Goal: Feedback & Contribution: Contribute content

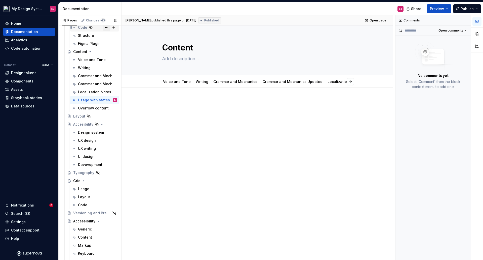
scroll to position [1169, 0]
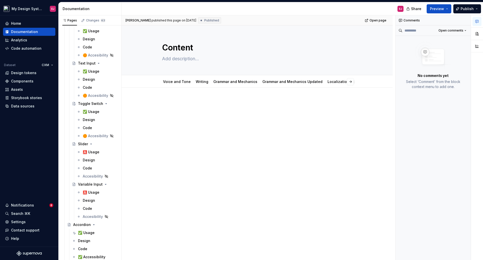
drag, startPoint x: 91, startPoint y: 151, endPoint x: 140, endPoint y: 100, distance: 70.1
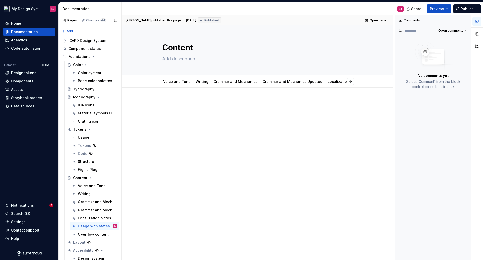
scroll to position [1846, 0]
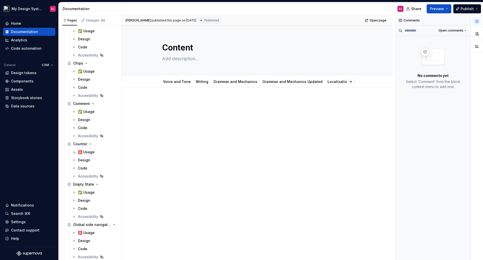
type textarea "*"
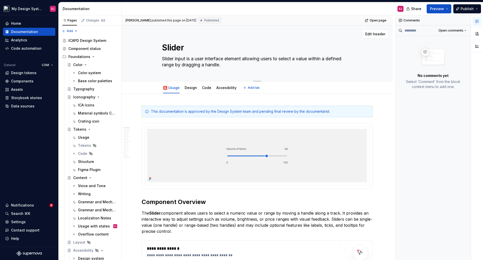
click at [221, 57] on textarea "Slider input is a user interface element allowing users to select a value withi…" at bounding box center [256, 62] width 190 height 14
drag, startPoint x: 187, startPoint y: 58, endPoint x: 262, endPoint y: 60, distance: 75.0
click at [262, 60] on textarea "Slider input is a user interface element allowing users to select a value withi…" at bounding box center [256, 62] width 190 height 14
type textarea "*"
type textarea "Slider input a users to select a value within a defined range by dragging a han…"
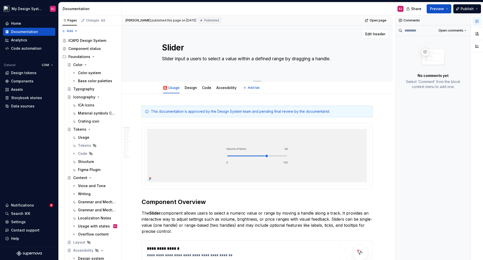
type textarea "*"
type textarea "Slider input al users to select a value within a defined range by dragging a ha…"
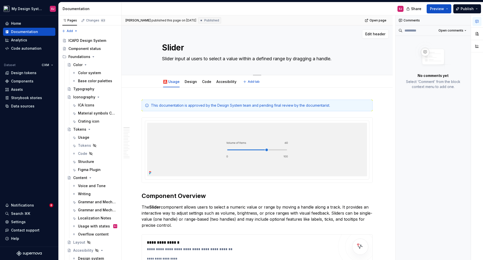
type textarea "*"
type textarea "Slider input all users to select a value within a defined range by dragging a h…"
type textarea "*"
type textarea "Slider input allo users to select a value within a defined range by dragging a …"
type textarea "*"
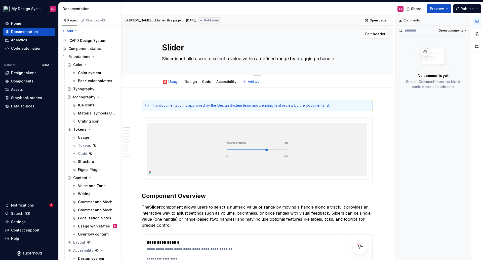
type textarea "Slider input allow users to select a value within a defined range by dragging a…"
type textarea "*"
type textarea "Slider input allows users to select a value within a defined range by dragging …"
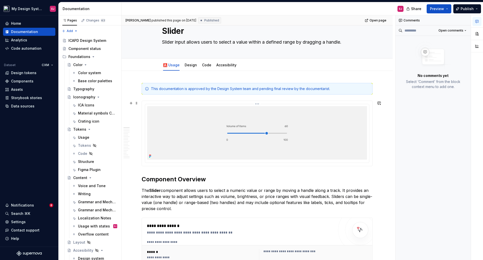
scroll to position [25, 0]
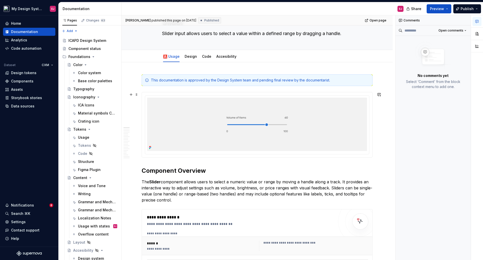
type textarea "*"
type textarea "Slider input allows users to select a value within a defined range by dragging …"
drag, startPoint x: 177, startPoint y: 198, endPoint x: 133, endPoint y: 178, distance: 48.9
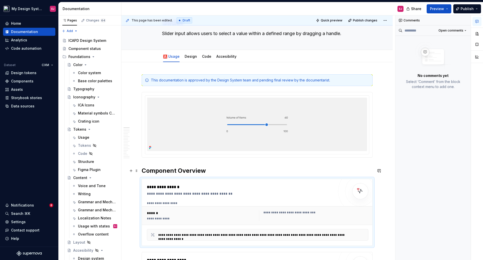
click at [155, 170] on h2 "Component Overview" at bounding box center [257, 170] width 231 height 8
click at [480, 33] on button "button" at bounding box center [477, 33] width 9 height 9
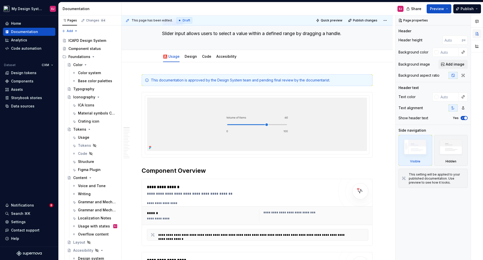
type textarea "*"
click at [182, 169] on h2 "Component Overview" at bounding box center [257, 170] width 231 height 8
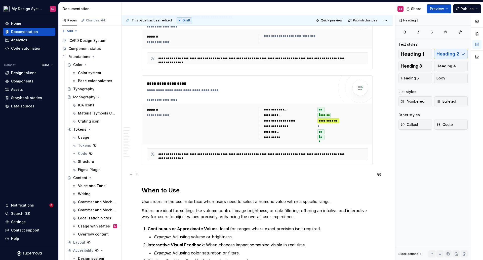
scroll to position [252, 0]
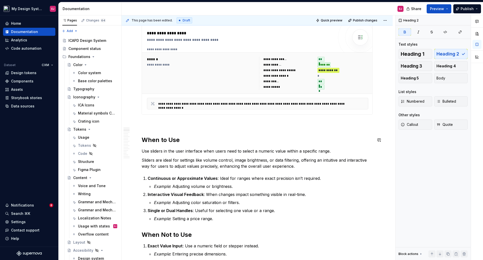
click at [152, 124] on p at bounding box center [257, 124] width 231 height 6
click at [449, 50] on button "Heading 2" at bounding box center [451, 54] width 34 height 10
click at [164, 139] on strong "When to Use" at bounding box center [161, 139] width 38 height 7
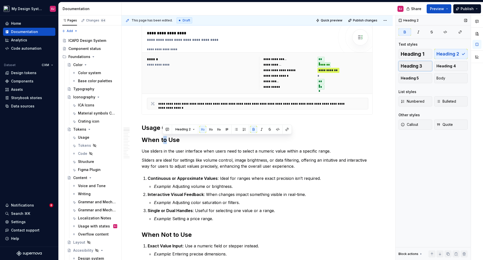
click at [403, 66] on span "Heading 3" at bounding box center [411, 65] width 21 height 5
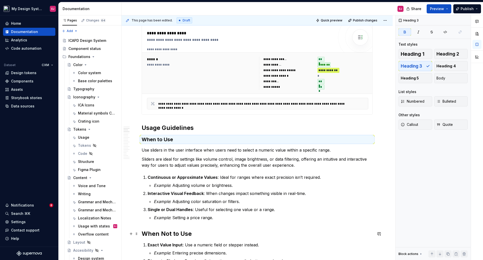
click at [176, 232] on strong "When Not to Use" at bounding box center [167, 233] width 50 height 7
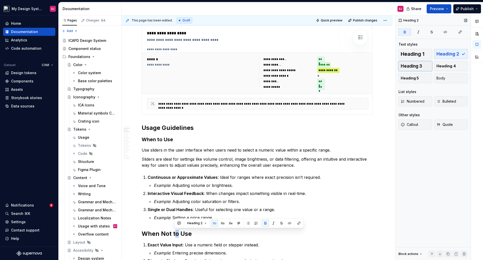
click at [405, 67] on span "Heading 3" at bounding box center [411, 65] width 21 height 5
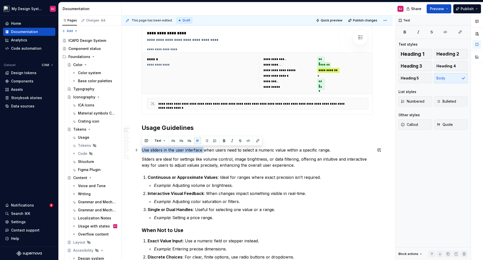
drag, startPoint x: 203, startPoint y: 150, endPoint x: 142, endPoint y: 150, distance: 60.7
click at [142, 150] on p "Use sliders in the user interface when users need to select a numeric value wit…" at bounding box center [257, 150] width 231 height 6
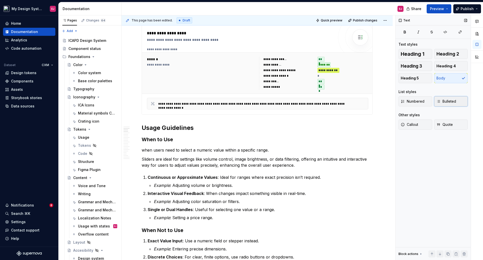
click at [443, 101] on span "Bulleted" at bounding box center [447, 101] width 20 height 5
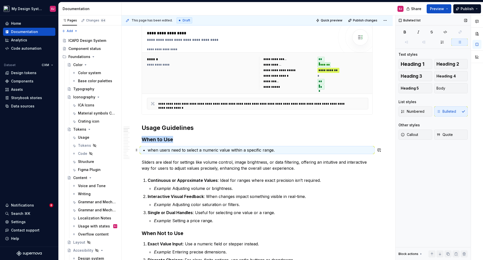
drag, startPoint x: 150, startPoint y: 150, endPoint x: 166, endPoint y: 153, distance: 15.9
click at [150, 150] on p "when users need to select a numeric value within a specific range." at bounding box center [260, 150] width 225 height 6
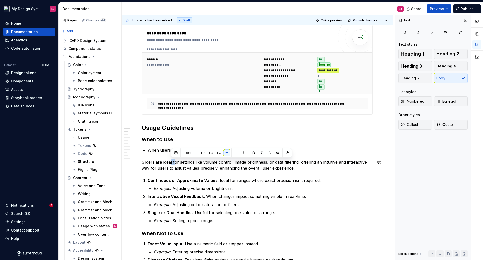
drag, startPoint x: 174, startPoint y: 161, endPoint x: 170, endPoint y: 161, distance: 3.8
click at [170, 161] on p "Sliders are ideal for settings like volume control, image brightness, or data f…" at bounding box center [257, 165] width 231 height 12
click at [172, 161] on p "Sliders are ideal for settings like volume control, image brightness, or data f…" at bounding box center [257, 165] width 231 height 12
click at [173, 162] on p "Sliders are ideal for settings like volume control, image brightness, or data f…" at bounding box center [257, 165] width 231 height 12
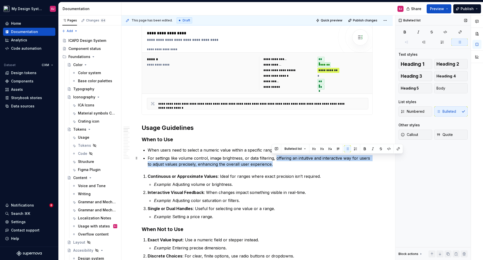
drag, startPoint x: 276, startPoint y: 157, endPoint x: 276, endPoint y: 162, distance: 4.5
click at [276, 162] on p "For settings like volume control, image brightness, or data filtering, offering…" at bounding box center [260, 161] width 225 height 12
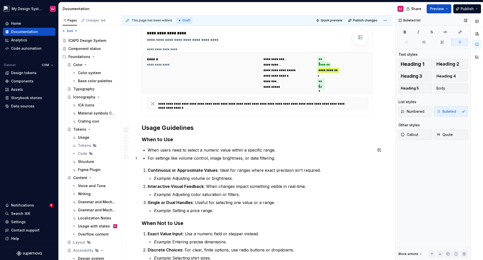
drag, startPoint x: 244, startPoint y: 159, endPoint x: 252, endPoint y: 167, distance: 11.4
click at [244, 158] on p "For settings like volume control, image brightness, or data filtering." at bounding box center [260, 158] width 225 height 6
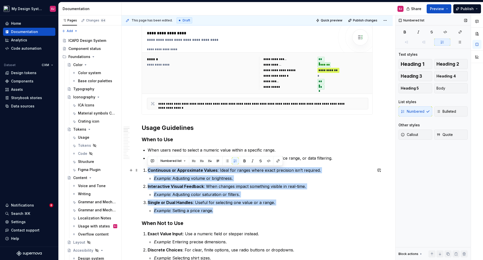
drag, startPoint x: 215, startPoint y: 210, endPoint x: 140, endPoint y: 171, distance: 84.5
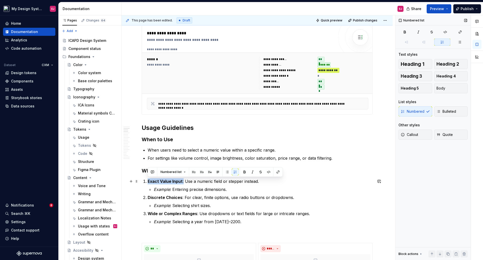
drag, startPoint x: 182, startPoint y: 181, endPoint x: 146, endPoint y: 181, distance: 36.7
click at [148, 181] on li "Exact Value Input : Use a numeric field or stepper instead. Example : Entering …" at bounding box center [260, 185] width 225 height 14
click at [244, 171] on button "button" at bounding box center [244, 171] width 7 height 7
click at [208, 189] on p "Example : Entering precise dimensions." at bounding box center [263, 189] width 219 height 6
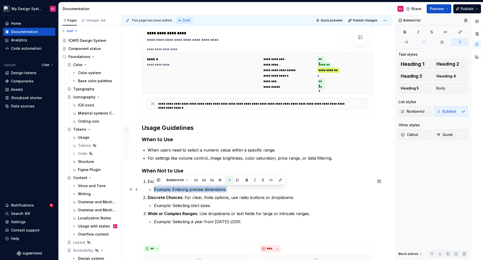
drag, startPoint x: 231, startPoint y: 189, endPoint x: 151, endPoint y: 186, distance: 80.3
click at [154, 186] on li "Example : Entering precise dimensions." at bounding box center [263, 189] width 219 height 6
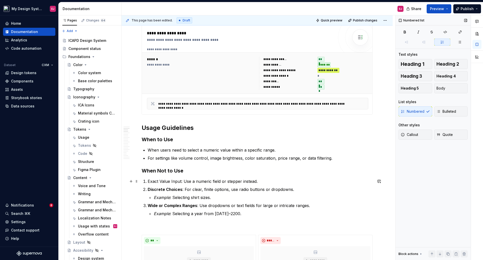
click at [148, 180] on p "Exact Value Input: Use a numeric field or stepper instead." at bounding box center [260, 181] width 225 height 6
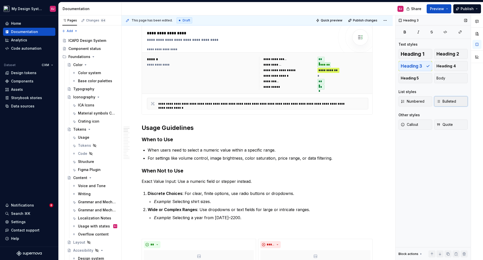
click at [444, 101] on span "Bulleted" at bounding box center [447, 101] width 20 height 5
click at [162, 181] on p "Exact Value Input: Use a numeric field or stepper instead." at bounding box center [260, 181] width 225 height 6
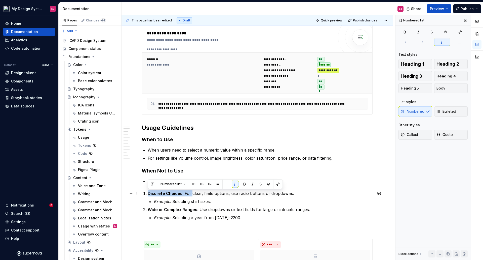
drag, startPoint x: 191, startPoint y: 193, endPoint x: 149, endPoint y: 192, distance: 41.8
click at [149, 192] on p "Discrete Choices : For clear, finite options, use radio buttons or dropdowns." at bounding box center [260, 193] width 225 height 6
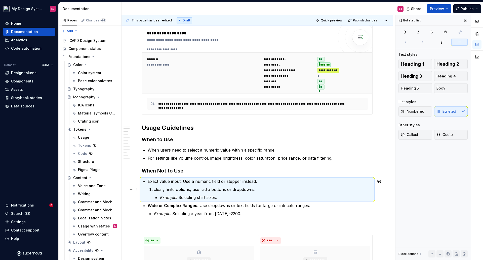
click at [154, 189] on p "clear, finite options, use radio buttons or dropdowns." at bounding box center [263, 189] width 219 height 6
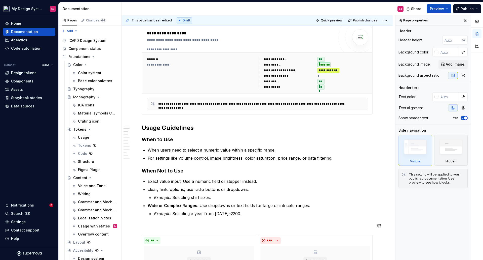
type textarea "*"
click at [150, 190] on p "clear, finite options, use radio buttons or dropdowns." at bounding box center [260, 189] width 225 height 6
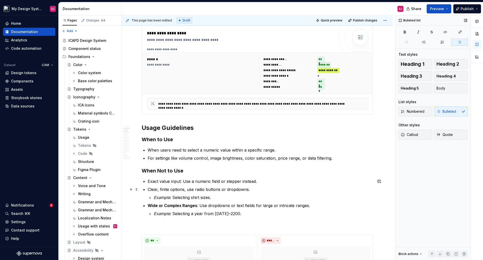
click at [186, 189] on p "Clear, finite options, use radio buttons or dropdowns." at bounding box center [260, 189] width 225 height 6
click at [182, 181] on p "Exact value input: Use a numeric field or stepper instead." at bounding box center [260, 181] width 225 height 6
click at [185, 181] on p "Exact value input: Use a numeric field or stepper instead." at bounding box center [260, 181] width 225 height 6
drag, startPoint x: 215, startPoint y: 198, endPoint x: 147, endPoint y: 195, distance: 67.5
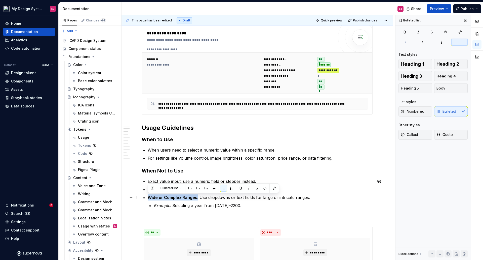
drag, startPoint x: 198, startPoint y: 198, endPoint x: 148, endPoint y: 198, distance: 49.3
click at [148, 198] on p "Wide or Complex Ranges : Use dropdowns or text fields for large or intricate ra…" at bounding box center [260, 197] width 225 height 6
click at [240, 188] on button "button" at bounding box center [240, 187] width 7 height 7
drag, startPoint x: 167, startPoint y: 197, endPoint x: 166, endPoint y: 221, distance: 23.9
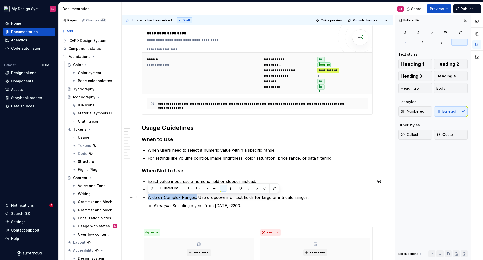
click at [167, 197] on p "Wide or Complex Ranges: Use dropdowns or text fields for large or intricate ran…" at bounding box center [260, 197] width 225 height 6
click at [166, 199] on p "Wide or Complex Ranges: Use dropdowns or text fields for large or intricate ran…" at bounding box center [260, 197] width 225 height 6
click at [198, 198] on p "Wide or complex ranges: Use dropdowns or text fields for large or intricate ran…" at bounding box center [260, 197] width 225 height 6
click at [236, 205] on p "Example : Selecting a year from 1800–2200." at bounding box center [263, 205] width 219 height 6
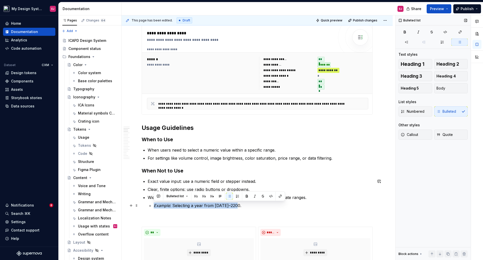
drag, startPoint x: 237, startPoint y: 205, endPoint x: 139, endPoint y: 205, distance: 97.9
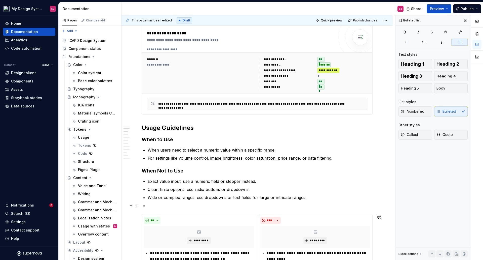
click at [157, 204] on p at bounding box center [260, 205] width 225 height 6
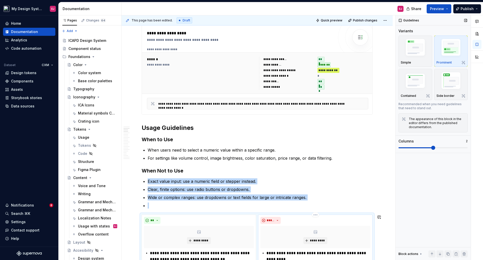
scroll to position [329, 0]
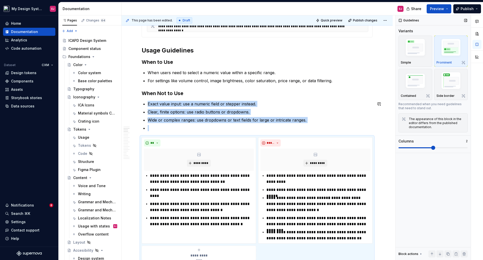
click at [156, 128] on p at bounding box center [260, 128] width 225 height 6
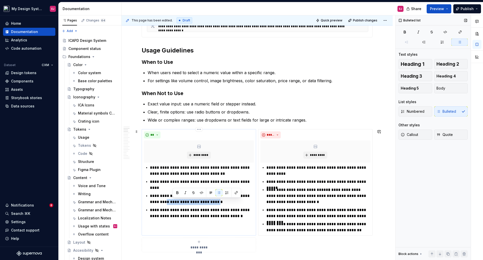
drag, startPoint x: 173, startPoint y: 202, endPoint x: 226, endPoint y: 203, distance: 53.1
click at [226, 203] on p "**********" at bounding box center [202, 199] width 104 height 12
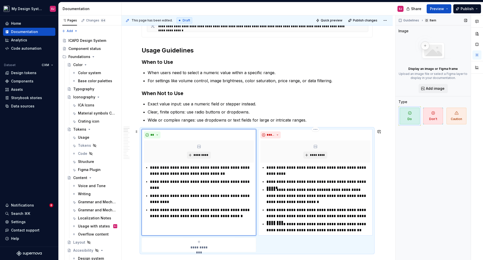
drag, startPoint x: 281, startPoint y: 190, endPoint x: 279, endPoint y: 194, distance: 4.4
click at [281, 190] on p "**********" at bounding box center [319, 196] width 104 height 18
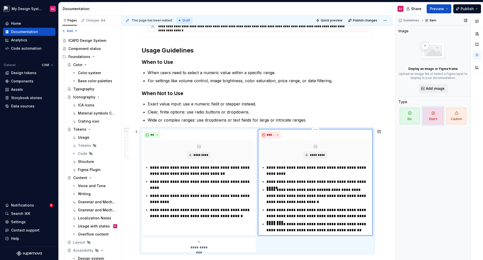
click at [271, 210] on p "**********" at bounding box center [319, 213] width 104 height 12
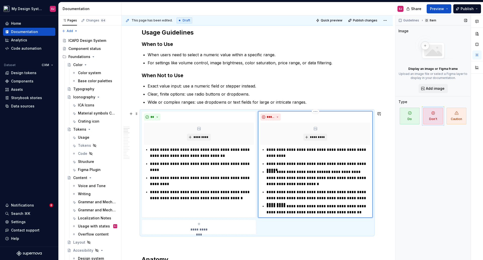
scroll to position [354, 0]
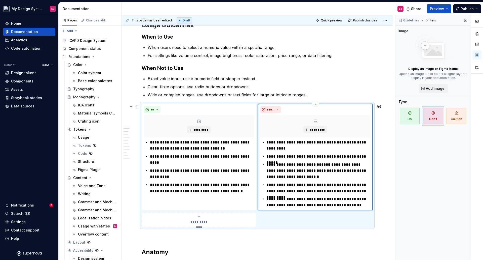
click at [271, 199] on p "**********" at bounding box center [319, 202] width 104 height 12
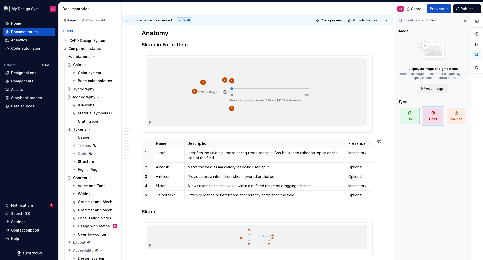
scroll to position [581, 0]
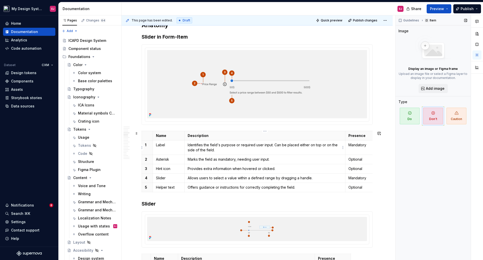
click at [211, 144] on p "Identifies the field's purpose or required user input. Can be placed either on …" at bounding box center [265, 147] width 155 height 10
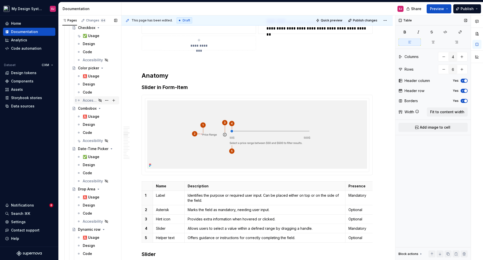
scroll to position [604, 0]
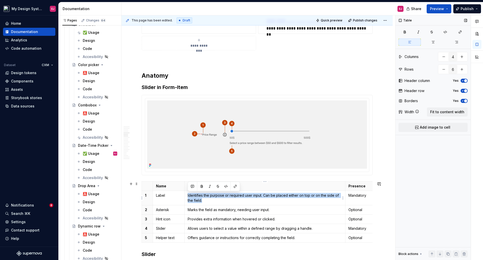
drag, startPoint x: 205, startPoint y: 200, endPoint x: 187, endPoint y: 193, distance: 20.4
click at [187, 193] on td "Identifies the purpose or required user input. Can be placed either on top or o…" at bounding box center [264, 198] width 161 height 14
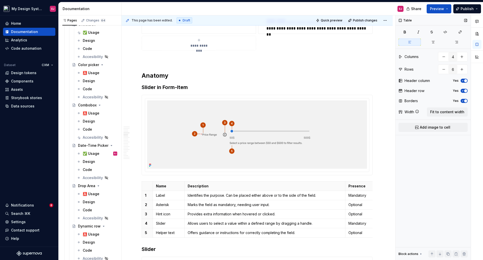
type textarea "*"
drag, startPoint x: 345, startPoint y: 186, endPoint x: 340, endPoint y: 186, distance: 5.0
click at [341, 186] on th "Presence" at bounding box center [357, 185] width 32 height 9
click at [296, 212] on p "Provides extra information when hovered or clicked." at bounding box center [263, 213] width 150 height 5
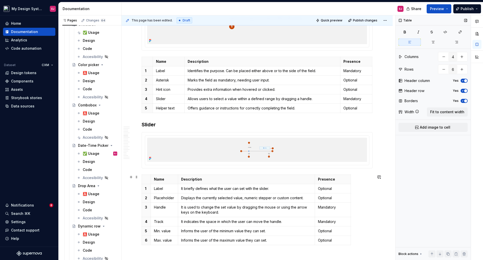
scroll to position [656, 0]
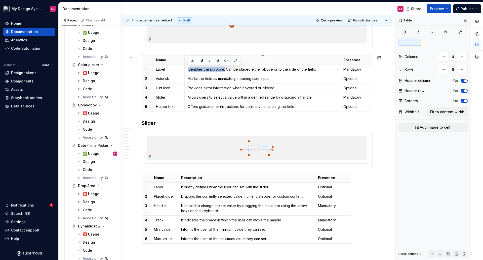
drag, startPoint x: 225, startPoint y: 69, endPoint x: 188, endPoint y: 72, distance: 37.6
click at [188, 72] on td "Identifies the purpose. Can be placed either above or to the side of the field." at bounding box center [262, 69] width 156 height 9
copy p "Identifies the purpose."
type input "7"
drag, startPoint x: 272, startPoint y: 188, endPoint x: 179, endPoint y: 187, distance: 92.9
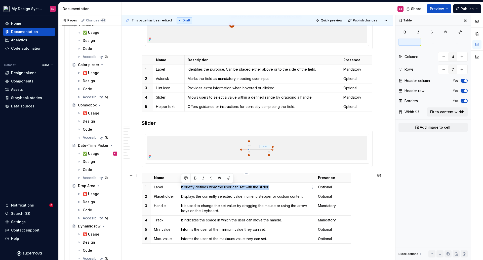
click at [179, 187] on td "It briefly defines what the user can set with the slider." at bounding box center [246, 186] width 137 height 9
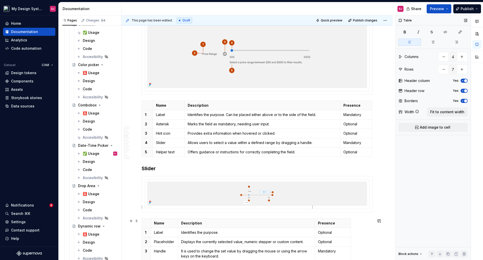
scroll to position [606, 0]
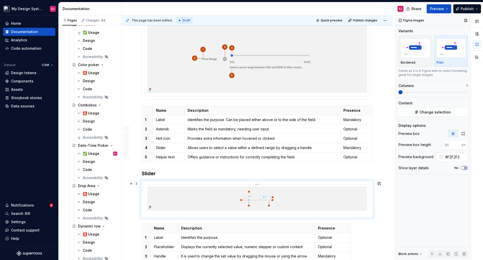
click at [259, 196] on img at bounding box center [257, 198] width 220 height 24
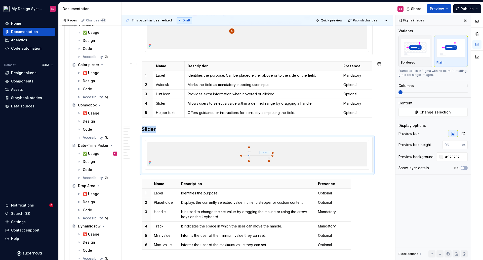
scroll to position [681, 0]
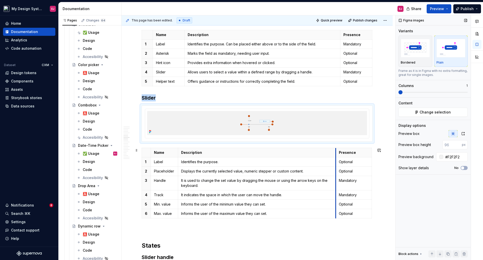
drag, startPoint x: 315, startPoint y: 152, endPoint x: 336, endPoint y: 154, distance: 21.1
drag, startPoint x: 371, startPoint y: 154, endPoint x: 364, endPoint y: 154, distance: 7.3
drag, startPoint x: 336, startPoint y: 150, endPoint x: 341, endPoint y: 151, distance: 5.4
click at [342, 151] on th "Presence" at bounding box center [356, 152] width 29 height 9
click at [224, 165] on td "Identifies the purpose." at bounding box center [260, 161] width 164 height 9
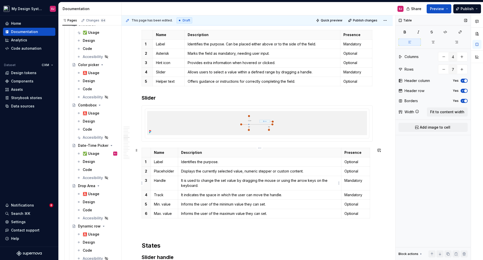
click at [202, 181] on p "It is used to change the set value by dragging the mouse or using the arrow key…" at bounding box center [259, 183] width 157 height 10
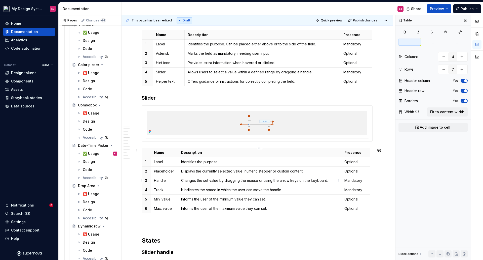
click at [219, 179] on p "Changes the set value by dragging the mouse or using the arrow keys on the keyb…" at bounding box center [259, 180] width 157 height 5
click at [186, 190] on p "It indicates the space in which the user can move the handle." at bounding box center [259, 189] width 157 height 5
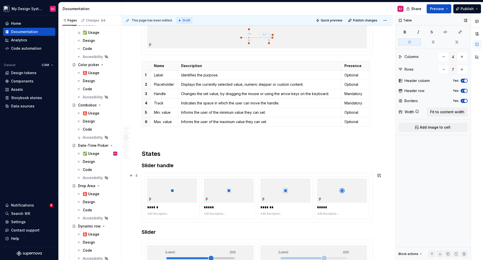
scroll to position [782, 0]
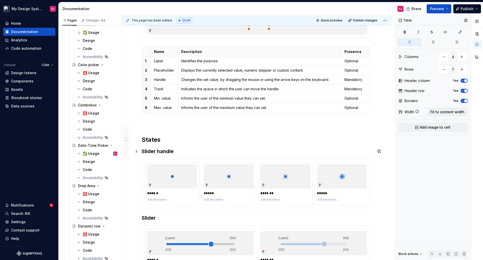
click at [160, 151] on h3 "Slider handle" at bounding box center [257, 150] width 231 height 7
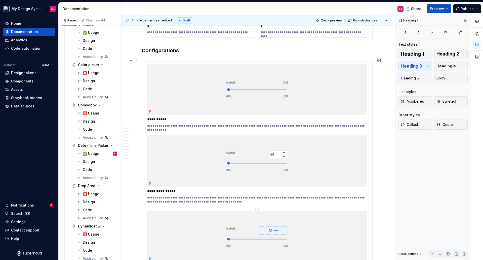
scroll to position [1034, 0]
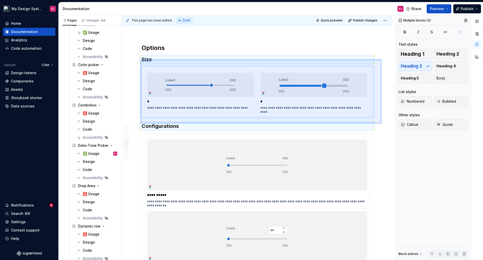
drag, startPoint x: 141, startPoint y: 59, endPoint x: 382, endPoint y: 123, distance: 249.2
click at [382, 123] on div "**********" at bounding box center [259, 137] width 274 height 244
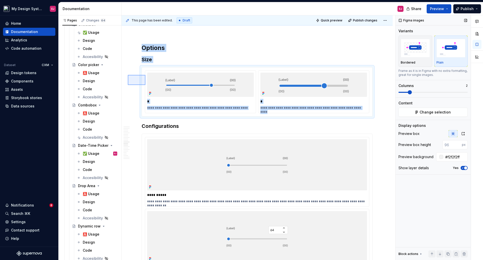
click at [145, 75] on div "**********" at bounding box center [259, 137] width 274 height 244
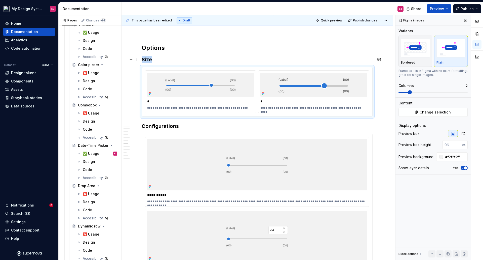
click at [159, 59] on h3 "Size" at bounding box center [257, 59] width 231 height 7
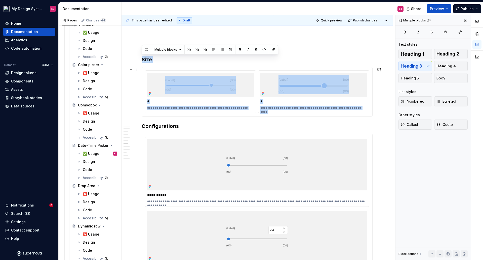
drag, startPoint x: 142, startPoint y: 58, endPoint x: 381, endPoint y: 102, distance: 243.5
click at [381, 102] on div "**********" at bounding box center [257, 12] width 271 height 1916
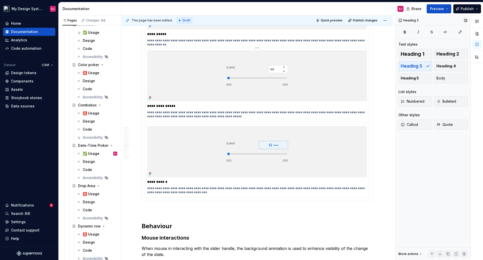
scroll to position [1134, 0]
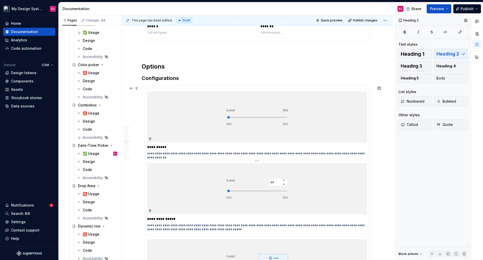
scroll to position [1009, 0]
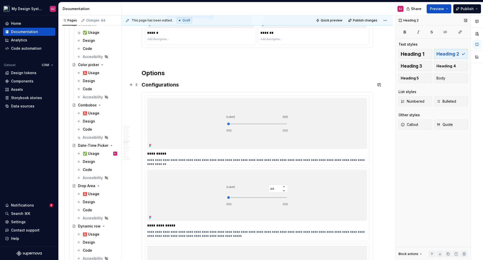
click at [181, 86] on h3 "Configurations" at bounding box center [257, 84] width 231 height 7
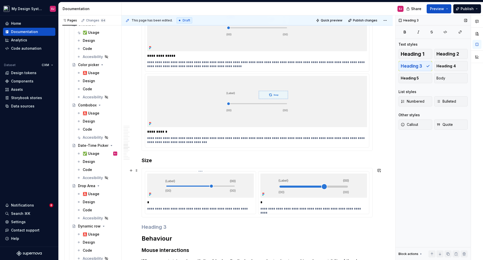
scroll to position [1235, 0]
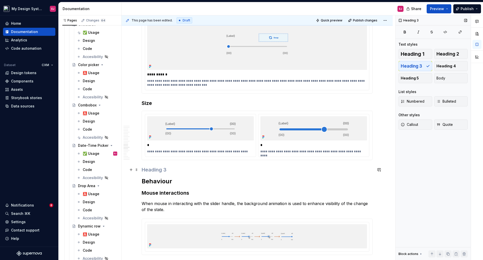
click at [172, 168] on h3 at bounding box center [257, 169] width 231 height 7
click at [442, 77] on span "Body" at bounding box center [441, 78] width 9 height 5
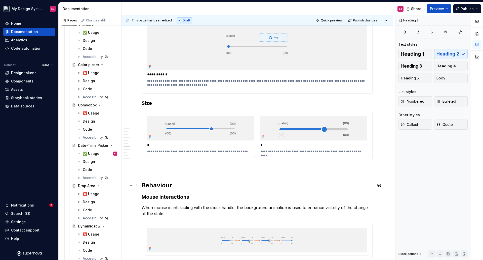
click at [198, 181] on h2 "Behaviour" at bounding box center [257, 185] width 231 height 8
click at [156, 169] on p at bounding box center [257, 169] width 231 height 6
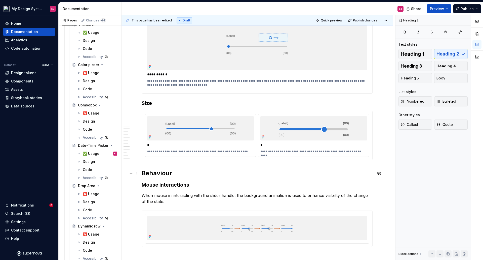
drag, startPoint x: 168, startPoint y: 173, endPoint x: 174, endPoint y: 178, distance: 8.5
click at [168, 173] on h2 "Behaviour" at bounding box center [257, 173] width 231 height 8
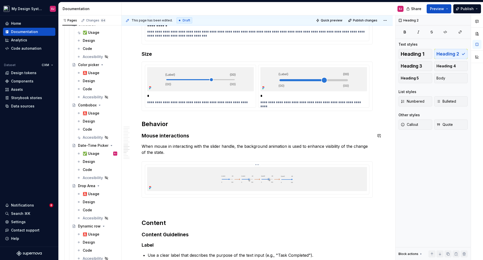
scroll to position [1285, 0]
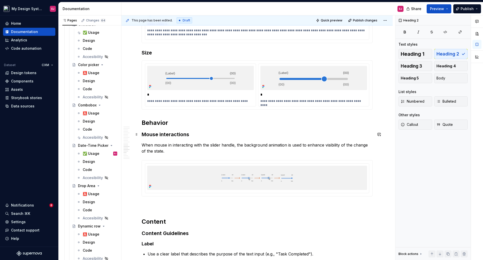
click at [160, 134] on h3 "Mouse interactions" at bounding box center [257, 134] width 231 height 7
click at [171, 146] on p "When mouse in interacting with the slider handle, the background animation is u…" at bounding box center [257, 148] width 231 height 12
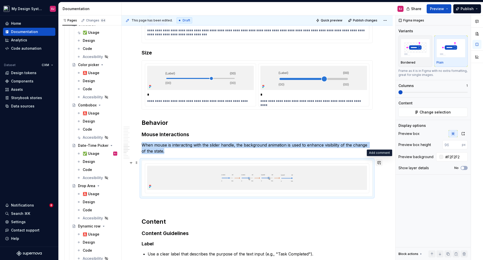
click at [380, 162] on button "button" at bounding box center [379, 162] width 7 height 7
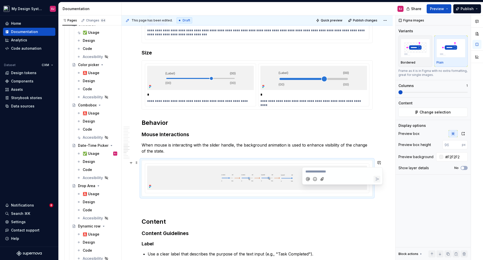
click at [307, 179] on icon "Mention someone" at bounding box center [308, 179] width 2 height 2
type textarea "*"
click at [318, 152] on span "[PERSON_NAME]" at bounding box center [323, 150] width 29 height 5
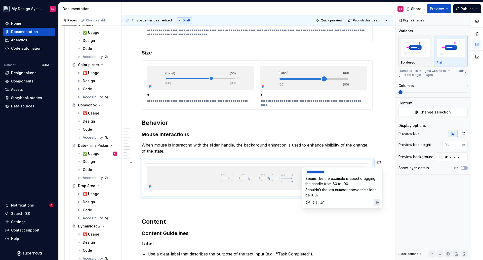
click at [314, 201] on icon "Add emoji" at bounding box center [315, 202] width 5 height 5
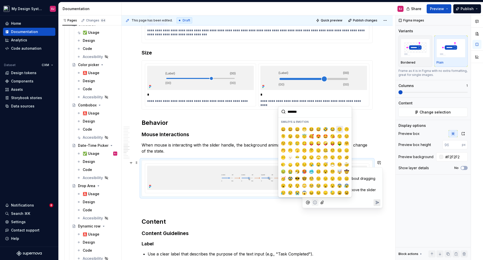
click at [338, 129] on span "🙂" at bounding box center [340, 129] width 4 height 5
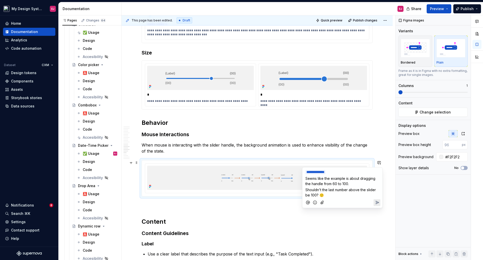
click at [377, 200] on icon "Send" at bounding box center [377, 202] width 5 height 5
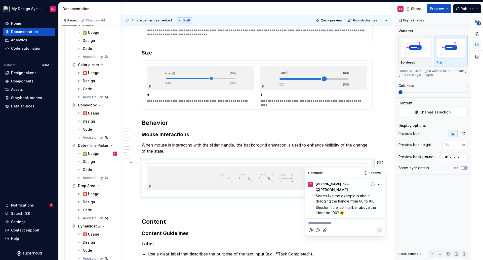
click at [232, 222] on h2 "Content" at bounding box center [257, 221] width 231 height 8
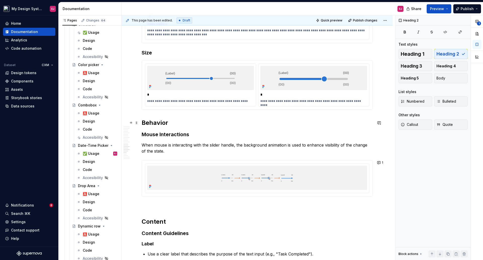
click at [150, 125] on h2 "Behavior" at bounding box center [257, 123] width 231 height 8
click at [156, 220] on h2 "Content" at bounding box center [257, 221] width 231 height 8
click at [150, 206] on p at bounding box center [257, 205] width 231 height 6
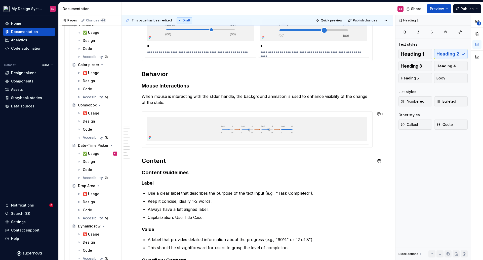
scroll to position [1336, 0]
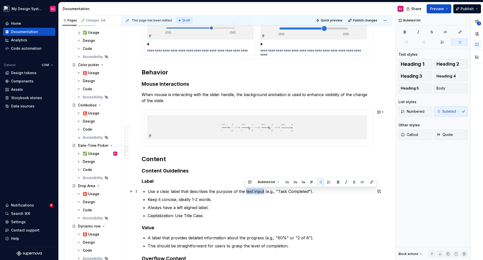
drag, startPoint x: 245, startPoint y: 191, endPoint x: 263, endPoint y: 192, distance: 17.7
click at [263, 192] on p "Use a clear label that describes the purpose of the text input (e.g., "Task Com…" at bounding box center [260, 191] width 225 height 6
drag, startPoint x: 271, startPoint y: 192, endPoint x: 299, endPoint y: 191, distance: 27.9
click at [299, 191] on p "Use a clear label that describes the purpose of the slider (e.g., "Task Complet…" at bounding box center [260, 191] width 225 height 6
click at [207, 199] on p "Keep it concise, ideally 1-2 words." at bounding box center [260, 199] width 225 height 6
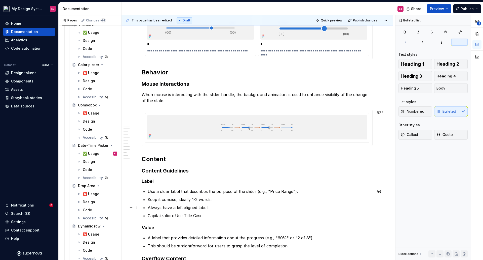
click at [167, 208] on p "Always have a left aligned label." at bounding box center [260, 207] width 225 height 6
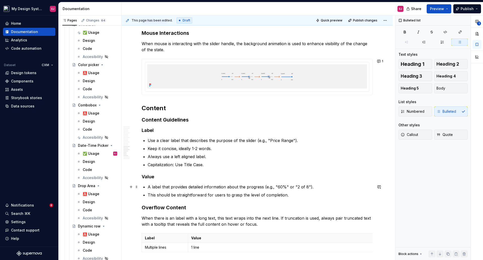
scroll to position [1411, 0]
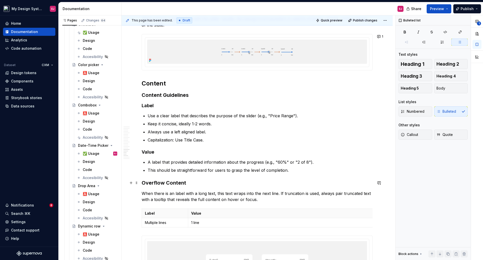
click at [175, 181] on strong "Overflow Content" at bounding box center [164, 182] width 45 height 6
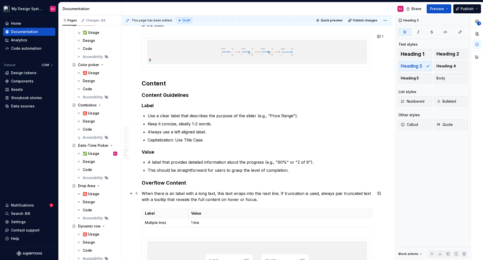
click at [172, 193] on p "When there is an label with a long text, this text wraps into the next line. If…" at bounding box center [257, 196] width 231 height 12
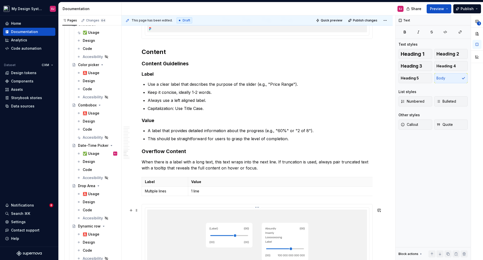
scroll to position [1487, 0]
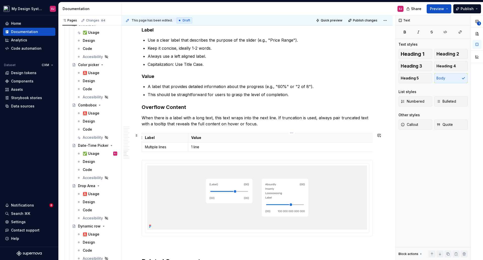
click at [290, 138] on p "Value" at bounding box center [291, 137] width 201 height 5
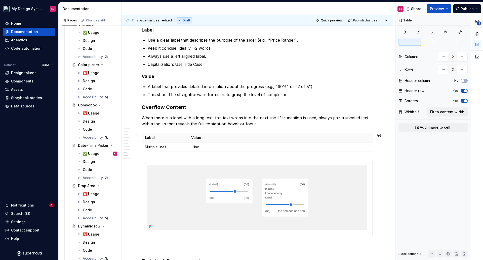
click at [282, 133] on th "Value" at bounding box center [291, 137] width 207 height 9
drag, startPoint x: 373, startPoint y: 138, endPoint x: 190, endPoint y: 142, distance: 183.0
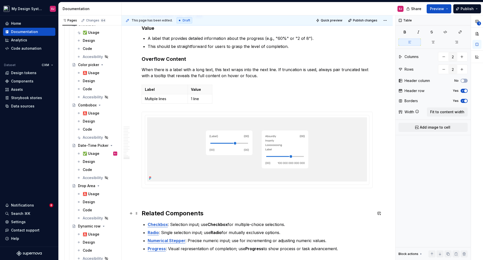
scroll to position [1587, 0]
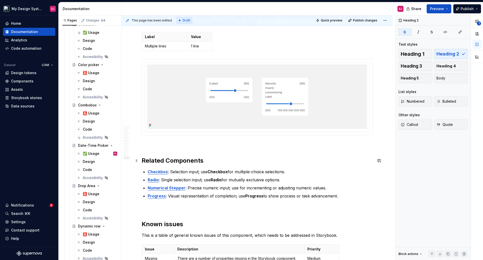
click at [190, 158] on strong "Related Components" at bounding box center [173, 160] width 62 height 7
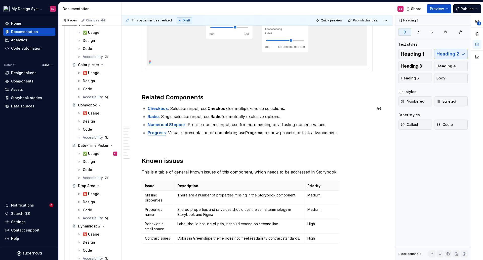
scroll to position [1663, 0]
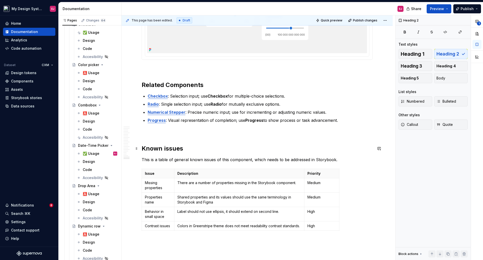
click at [165, 147] on h2 "Known issues" at bounding box center [257, 148] width 231 height 8
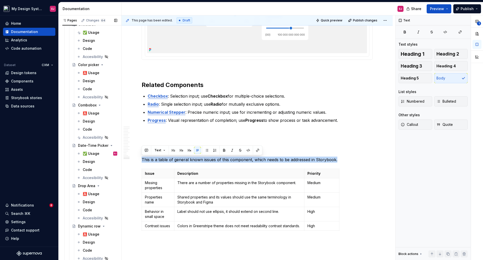
drag, startPoint x: 336, startPoint y: 159, endPoint x: 120, endPoint y: 161, distance: 215.2
click at [120, 161] on div "Pages Changes 64 Add Accessibility guide for tree Page tree. Navigate the tree …" at bounding box center [271, 138] width 425 height 246
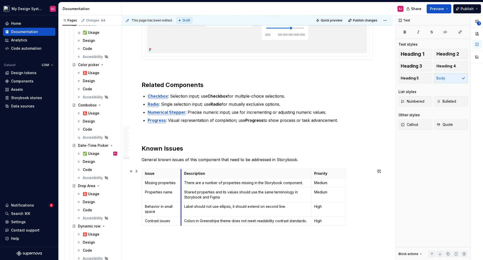
drag, startPoint x: 174, startPoint y: 173, endPoint x: 181, endPoint y: 173, distance: 6.8
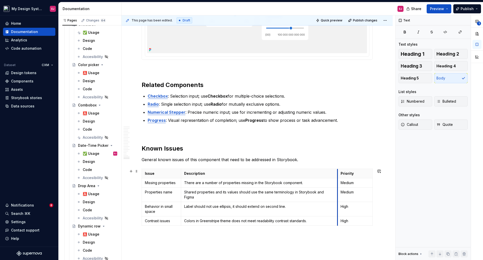
drag, startPoint x: 311, startPoint y: 172, endPoint x: 337, endPoint y: 175, distance: 26.5
click at [226, 193] on p "Shared properties and its values should use the same terminology in Storybook a…" at bounding box center [259, 194] width 150 height 10
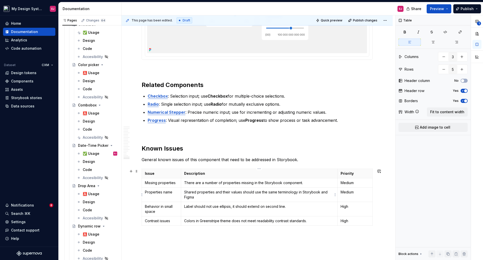
click at [211, 200] on td "Shared properties and their values should use the same terminology in Storybook…" at bounding box center [259, 194] width 157 height 14
drag, startPoint x: 373, startPoint y: 171, endPoint x: 364, endPoint y: 172, distance: 8.3
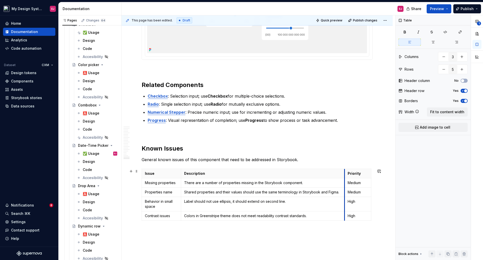
drag, startPoint x: 338, startPoint y: 171, endPoint x: 345, endPoint y: 172, distance: 7.1
click at [345, 172] on th "Priority" at bounding box center [358, 172] width 27 height 9
drag, startPoint x: 265, startPoint y: 201, endPoint x: 253, endPoint y: 227, distance: 28.4
click at [264, 202] on p "Label should not use ellipsis, it should extend on second line." at bounding box center [262, 201] width 157 height 5
click at [241, 216] on p "Colors in Greenstripe theme does not meet readability contrast standards." at bounding box center [262, 215] width 157 height 5
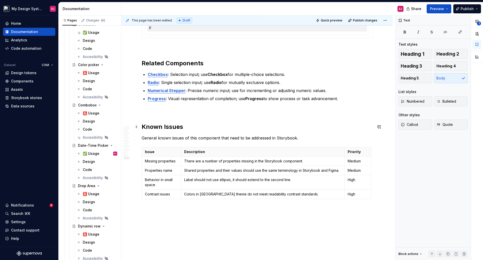
scroll to position [1709, 0]
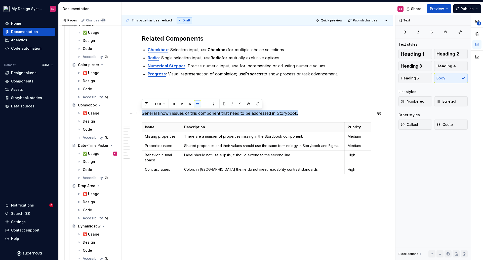
drag, startPoint x: 298, startPoint y: 113, endPoint x: 139, endPoint y: 114, distance: 158.8
copy p "General known issues of this component that need to be addressed in Storybook."
type textarea "*"
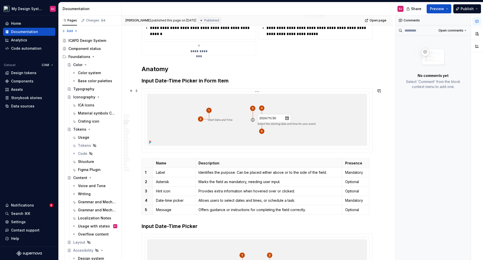
scroll to position [529, 0]
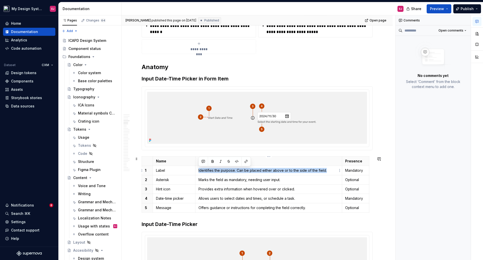
drag, startPoint x: 328, startPoint y: 171, endPoint x: 199, endPoint y: 171, distance: 129.1
click at [199, 171] on p "Identifies the purpose. Can be placed either above or to the side of the field." at bounding box center [269, 170] width 140 height 5
copy p "Identifies the purpose. Can be placed either above or to the side of the field."
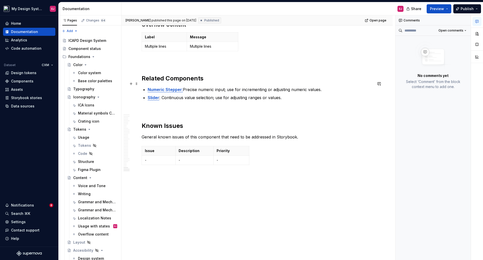
scroll to position [6476, 0]
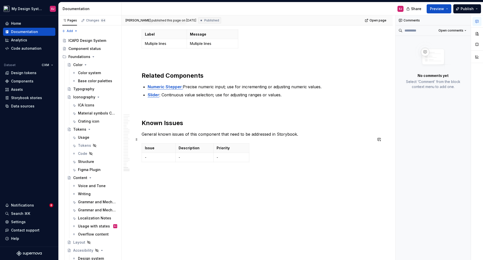
click at [296, 133] on p "General known issues of this component that need to be addressed in Storybook." at bounding box center [257, 134] width 231 height 6
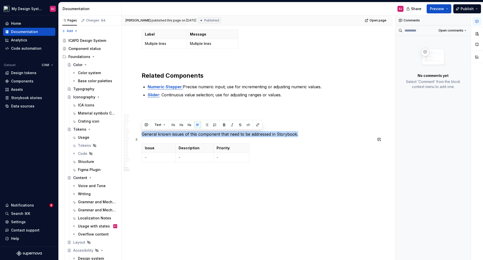
drag, startPoint x: 298, startPoint y: 134, endPoint x: 141, endPoint y: 132, distance: 157.3
click at [142, 131] on p "General known issues of this component that need to be addressed in Storybook." at bounding box center [257, 134] width 231 height 6
copy p "General known issues of this component that need to be addressed in Storybook."
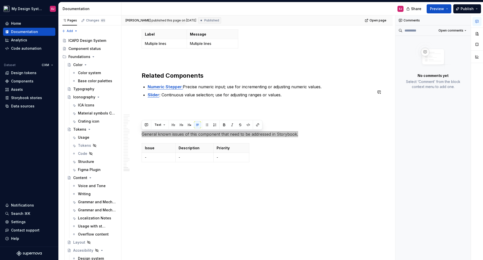
type textarea "*"
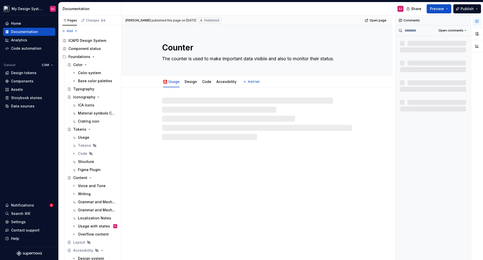
type textarea "*"
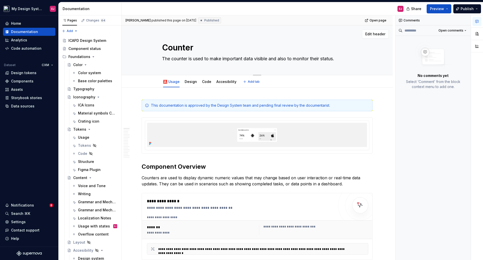
click at [171, 59] on textarea "The counter is used to make important data visible and also to monitor their st…" at bounding box center [256, 59] width 190 height 8
click at [174, 57] on textarea "The counter is used to make important data visible and also to monitor their st…" at bounding box center [256, 59] width 190 height 8
type textarea "The ounter is used to make important data visible and also to monitor their sta…"
type textarea "*"
type textarea "Theounter is used to make important data visible and also to monitor their stat…"
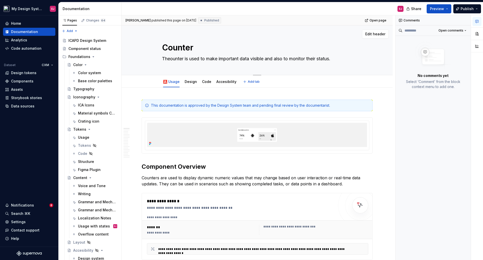
type textarea "*"
type textarea "Thounter is used to make important data visible and also to monitor their statu…"
type textarea "*"
type textarea "Tounter is used to make important data visible and also to monitor their status."
type textarea "*"
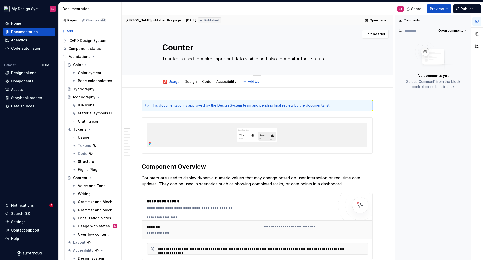
type textarea "ounter is used to make important data visible and also to monitor their status."
type textarea "*"
type textarea "Counter is used to make important data visible and also to monitor their status."
click at [237, 59] on textarea "Counter is used to make important data visible and also to monitor their status." at bounding box center [256, 59] width 190 height 8
type textarea "*"
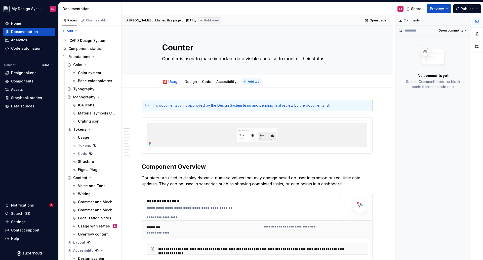
type textarea "Counter is used to make important ndata visible and also to monitor their statu…"
type textarea "*"
type textarea "Counter is used to make important nudata visible and also to monitor their stat…"
type textarea "*"
type textarea "Counter is used to make important numdata visible and also to monitor their sta…"
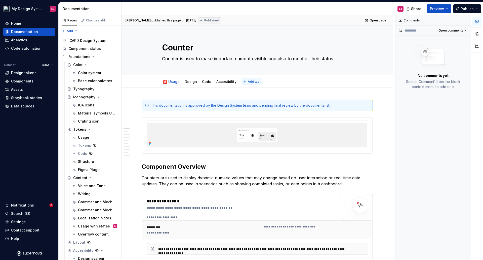
type textarea "*"
type textarea "Counter is used to make important numedata visible and also to monitor their st…"
type textarea "*"
type textarea "Counter is used to make important numerdata visible and also to monitor their s…"
type textarea "*"
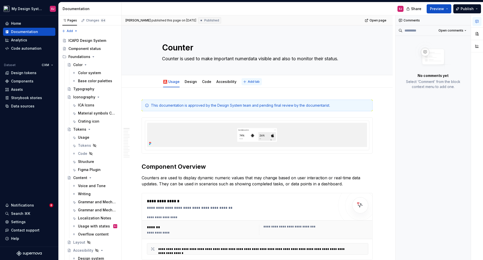
type textarea "Counter is used to make important numeridata visible and also to monitor their …"
type textarea "*"
type textarea "Counter is used to make important numericdata visible and also to monitor their…"
type textarea "*"
type textarea "Counter is used to make important numeric data visible and also to monitor thei…"
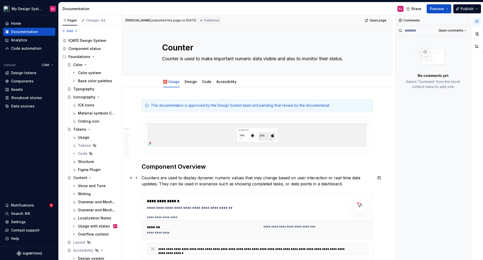
type textarea "*"
type textarea "Counter is used to make important numeric data visible and also to monitor thei…"
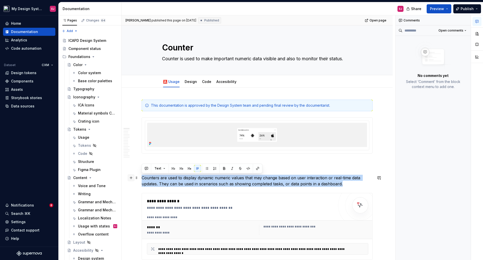
drag, startPoint x: 348, startPoint y: 182, endPoint x: 131, endPoint y: 178, distance: 217.3
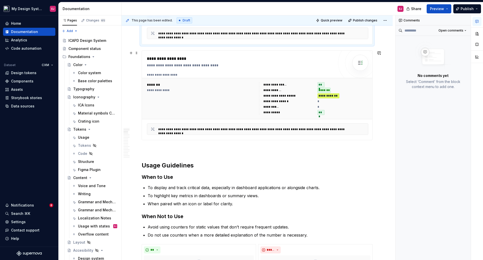
scroll to position [201, 0]
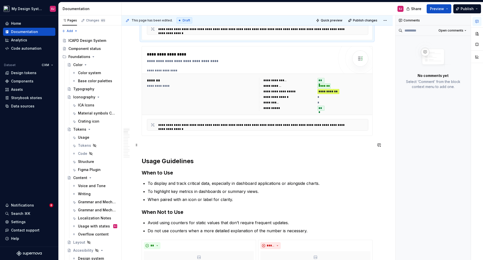
click at [149, 145] on p at bounding box center [257, 145] width 231 height 6
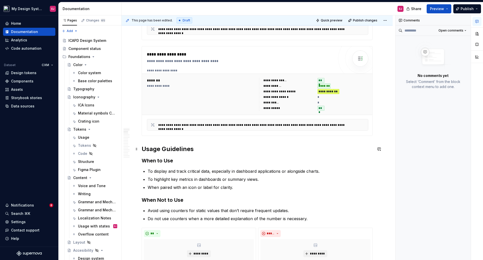
click at [150, 151] on h2 "Usage Guidelines" at bounding box center [257, 149] width 231 height 8
click at [476, 32] on button "button" at bounding box center [477, 33] width 9 height 9
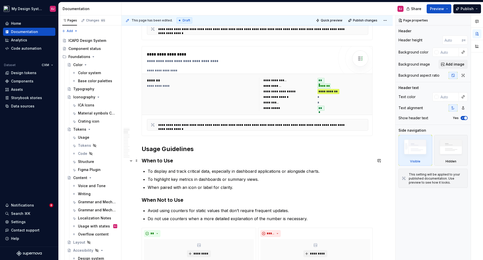
type textarea "*"
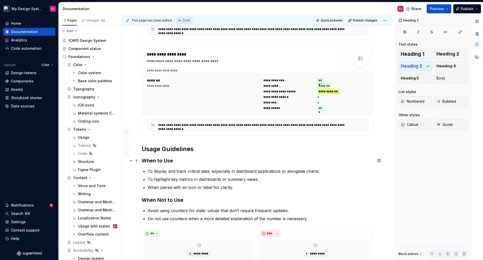
click at [163, 159] on h3 "When to Use" at bounding box center [257, 160] width 231 height 7
click at [168, 152] on h2 "Usage Guidelines" at bounding box center [257, 149] width 231 height 8
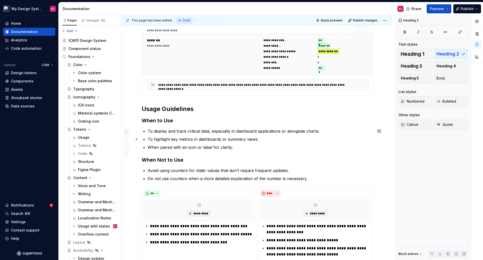
scroll to position [252, 0]
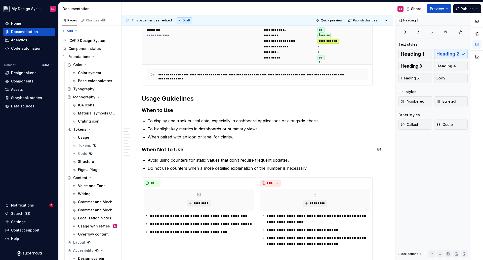
click at [180, 150] on h3 "When Not to Use" at bounding box center [257, 149] width 231 height 7
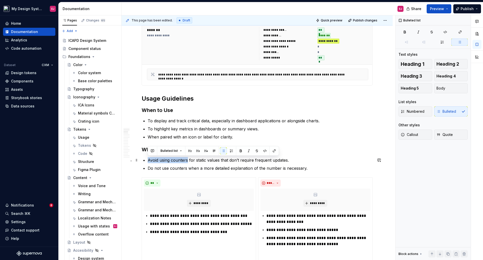
drag, startPoint x: 188, startPoint y: 160, endPoint x: 149, endPoint y: 161, distance: 39.5
click at [149, 161] on p "Avoid using counters for static values that don’t require frequent updates." at bounding box center [260, 160] width 225 height 6
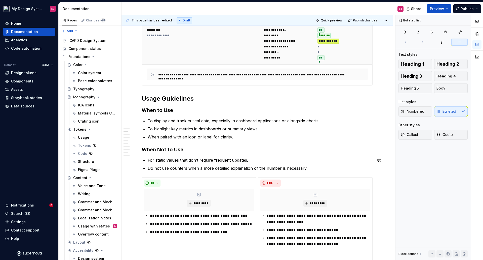
click at [192, 160] on p "For static values that don’t require frequent updates." at bounding box center [260, 160] width 225 height 6
drag, startPoint x: 186, startPoint y: 168, endPoint x: 154, endPoint y: 175, distance: 32.6
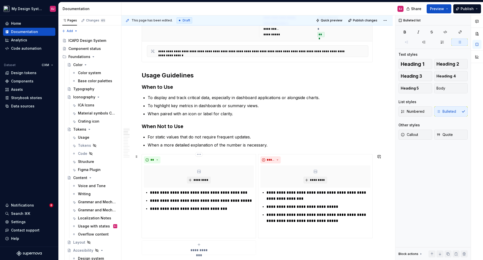
scroll to position [327, 0]
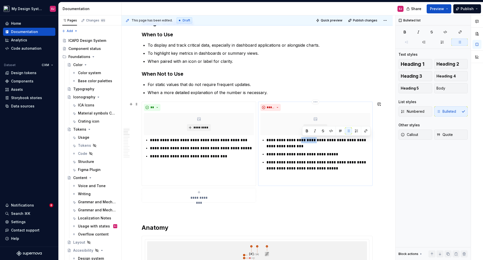
drag, startPoint x: 302, startPoint y: 140, endPoint x: 318, endPoint y: 140, distance: 16.1
click at [318, 140] on p "**********" at bounding box center [319, 143] width 104 height 12
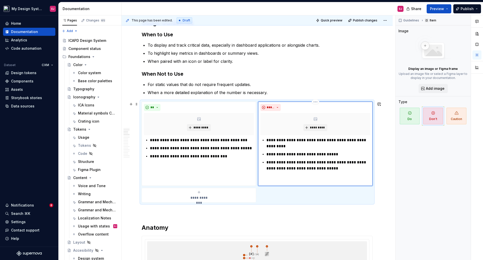
click at [280, 146] on p "**********" at bounding box center [319, 143] width 104 height 12
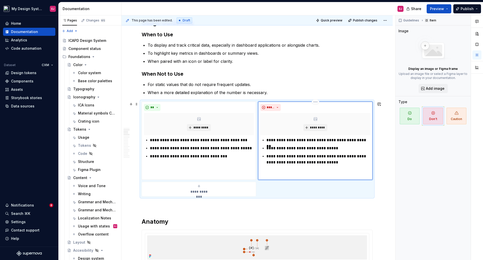
click at [272, 148] on p "**********" at bounding box center [319, 148] width 104 height 6
click at [272, 156] on p "**********" at bounding box center [319, 165] width 104 height 24
click at [299, 157] on p "**********" at bounding box center [319, 165] width 104 height 24
click at [340, 161] on p "**********" at bounding box center [319, 165] width 104 height 24
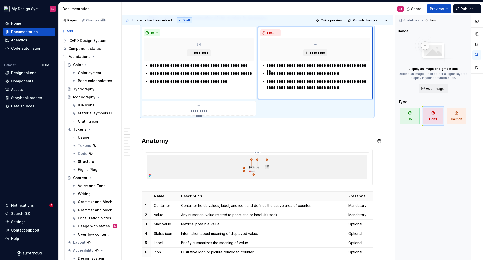
scroll to position [428, 0]
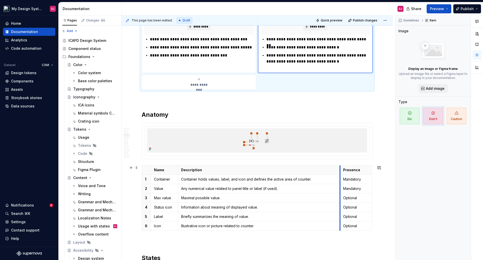
drag, startPoint x: 346, startPoint y: 169, endPoint x: 341, endPoint y: 169, distance: 5.3
click at [341, 169] on th "Presence" at bounding box center [356, 169] width 32 height 9
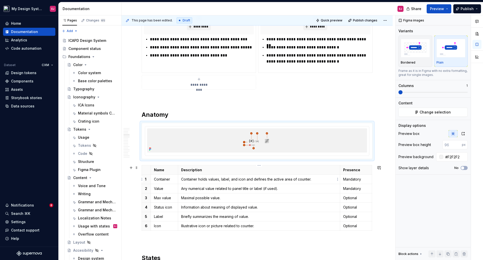
click at [189, 179] on p "Container holds values, label, and icon and defines the active area of counter." at bounding box center [259, 178] width 156 height 5
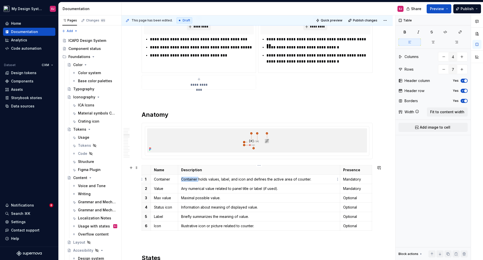
click at [189, 179] on p "Container holds values, label, and icon and defines the active area of counter." at bounding box center [259, 178] width 156 height 5
drag, startPoint x: 237, startPoint y: 179, endPoint x: 182, endPoint y: 179, distance: 54.6
click at [182, 179] on p "Holds values, label, and icon and defines the active area of counter." at bounding box center [259, 178] width 156 height 5
click at [182, 187] on p "Any numerical value related to panel title or label (if used)." at bounding box center [259, 188] width 156 height 5
click at [229, 189] on p "Displays the numerical value related to panel title or label (if used)." at bounding box center [259, 188] width 156 height 5
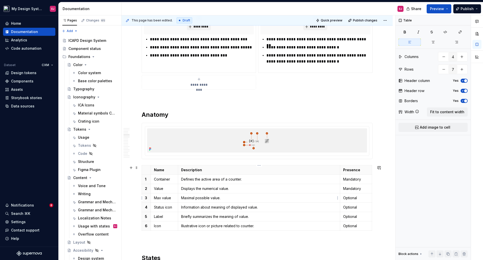
click at [181, 198] on p "Maximal possible value." at bounding box center [259, 197] width 156 height 5
drag, startPoint x: 210, startPoint y: 207, endPoint x: 181, endPoint y: 209, distance: 29.8
click at [180, 208] on td "Information about meaning of displayed value." at bounding box center [259, 206] width 162 height 9
click at [184, 215] on p "Briefly summarizes the meaning of value." at bounding box center [259, 216] width 156 height 5
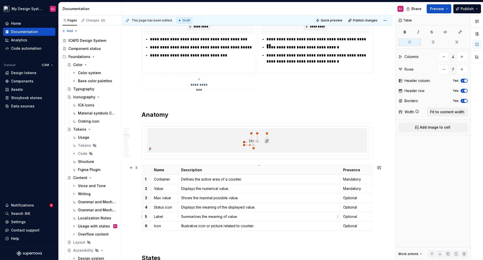
click at [229, 215] on p "Summarizes the meaning of value." at bounding box center [259, 216] width 156 height 5
click at [181, 225] on p "Illustrative icon or picture related to counter." at bounding box center [259, 225] width 156 height 5
click at [261, 226] on p "Displays an illustrative icon or picture related to counter." at bounding box center [259, 225] width 156 height 5
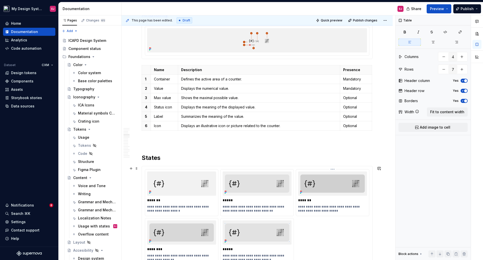
scroll to position [529, 0]
click at [151, 154] on h2 "States" at bounding box center [257, 157] width 231 height 8
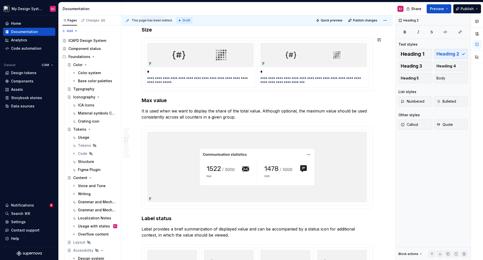
scroll to position [805, 0]
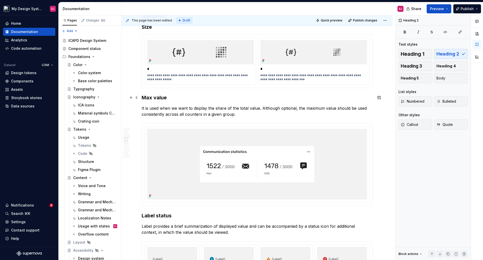
click at [156, 98] on h3 "Max value" at bounding box center [257, 97] width 231 height 7
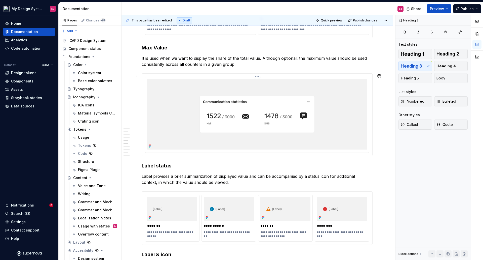
scroll to position [856, 0]
click at [378, 75] on button "button" at bounding box center [379, 75] width 7 height 7
click at [308, 91] on icon "Mention someone" at bounding box center [308, 92] width 2 height 2
type textarea "*"
click at [315, 61] on span "[PERSON_NAME]" at bounding box center [323, 63] width 29 height 5
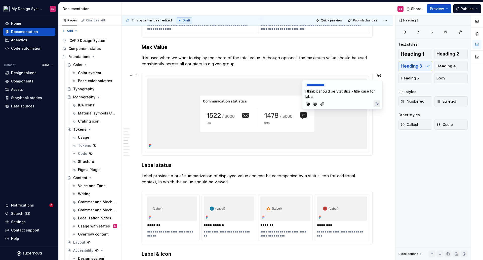
click at [318, 104] on button "Add emoji" at bounding box center [315, 103] width 7 height 7
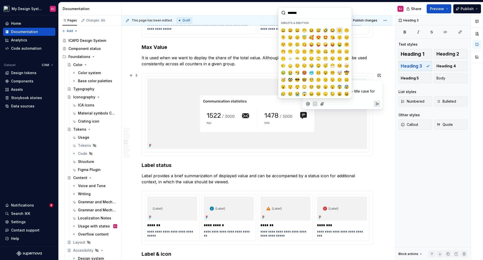
click at [338, 30] on span "🙂" at bounding box center [340, 30] width 4 height 5
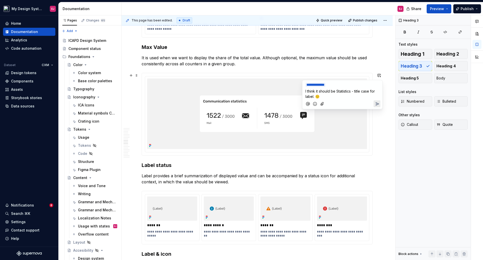
click at [377, 104] on icon "Send" at bounding box center [377, 103] width 3 height 3
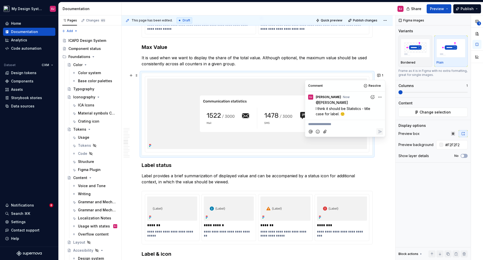
click at [229, 166] on h3 "Label status" at bounding box center [257, 164] width 231 height 7
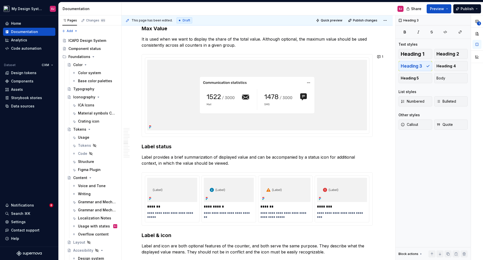
scroll to position [931, 0]
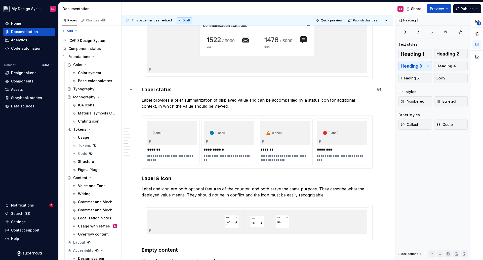
click at [158, 89] on h3 "Label status" at bounding box center [257, 89] width 231 height 7
click at [212, 99] on p "Label provides a brief summarization of displayed value and can be accompanied …" at bounding box center [257, 103] width 231 height 12
click at [208, 100] on p "Label provides a brief summary of displayed value and can be accompanied by a s…" at bounding box center [257, 103] width 231 height 12
click at [163, 178] on h3 "Label & icon" at bounding box center [257, 177] width 231 height 7
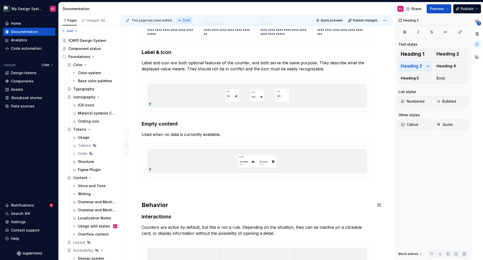
scroll to position [1133, 0]
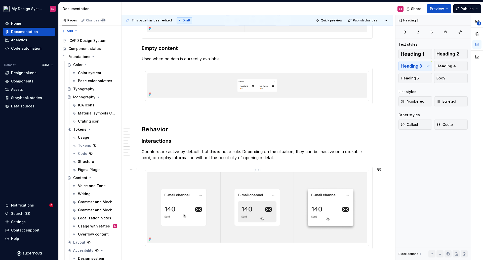
type textarea "*"
click at [165, 129] on h2 "Behavior" at bounding box center [257, 129] width 231 height 8
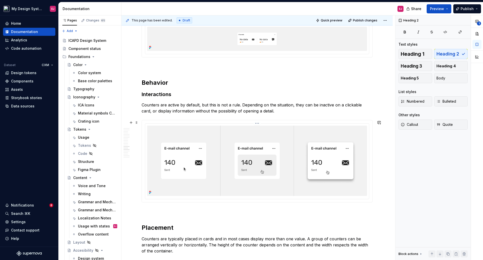
scroll to position [1183, 0]
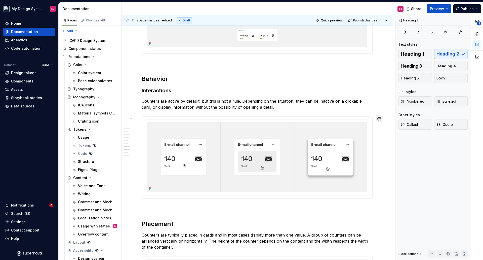
click at [380, 118] on button "button" at bounding box center [379, 118] width 7 height 7
click at [308, 134] on icon "Mention someone" at bounding box center [308, 134] width 5 height 5
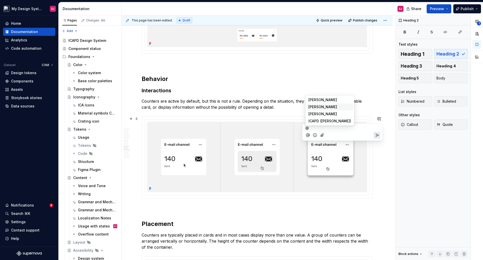
click at [316, 106] on span "[PERSON_NAME]" at bounding box center [323, 106] width 29 height 5
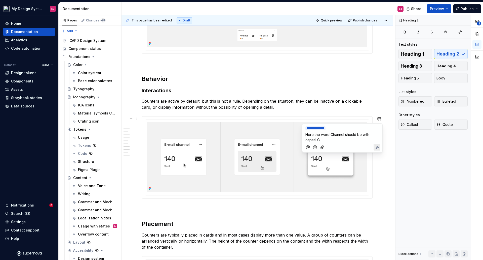
click at [314, 147] on icon "Add emoji" at bounding box center [315, 147] width 4 height 4
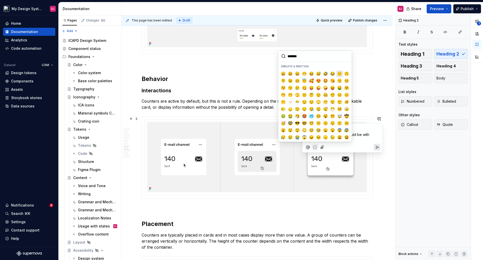
click at [340, 72] on span "🙂" at bounding box center [340, 73] width 4 height 5
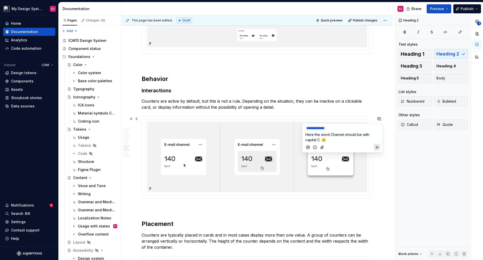
type textarea "*"
click at [378, 147] on icon "Send" at bounding box center [377, 146] width 5 height 5
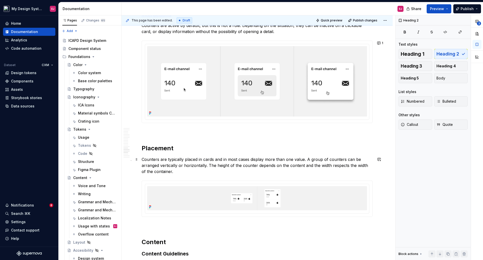
scroll to position [1334, 0]
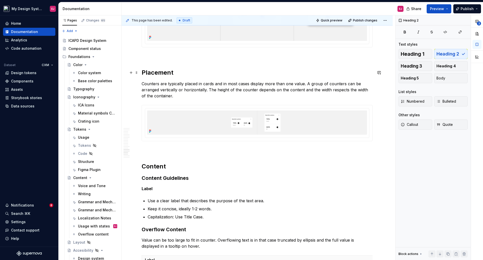
click at [158, 71] on h2 "Placement" at bounding box center [257, 72] width 231 height 8
click at [156, 167] on h2 "Content" at bounding box center [257, 166] width 231 height 8
click at [164, 177] on h3 "Content Guidelines" at bounding box center [257, 177] width 231 height 7
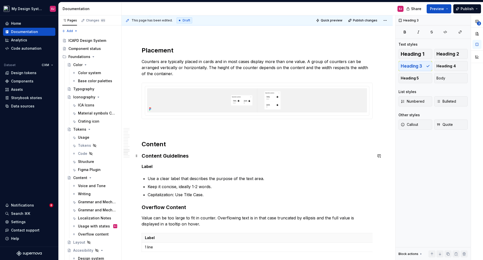
scroll to position [1384, 0]
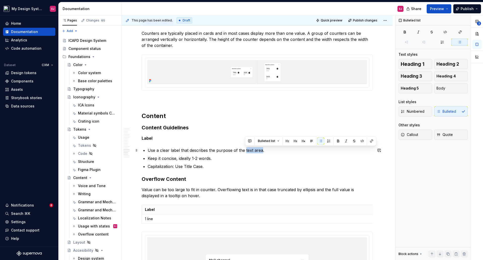
drag, startPoint x: 245, startPoint y: 149, endPoint x: 261, endPoint y: 151, distance: 16.2
click at [261, 151] on p "Use a clear label that describes the purpose of the text area." at bounding box center [260, 150] width 225 height 6
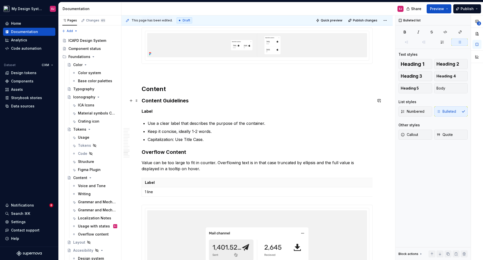
scroll to position [1460, 0]
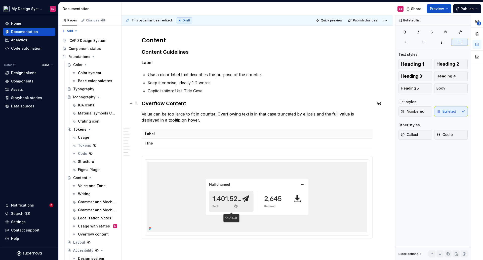
click at [169, 104] on h3 "Overflow Content" at bounding box center [257, 103] width 231 height 7
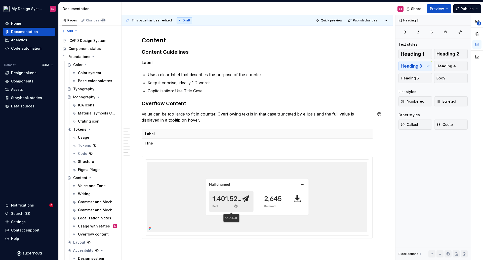
click at [196, 113] on p "Value can be too large to fit in counter. Overflowing text is in that case trun…" at bounding box center [257, 117] width 231 height 12
drag, startPoint x: 216, startPoint y: 114, endPoint x: 222, endPoint y: 128, distance: 15.3
click at [216, 114] on p "Value can be too large to fit the counter. Overflowing text is in that case tru…" at bounding box center [257, 117] width 231 height 12
click at [368, 131] on p "Label" at bounding box center [258, 133] width 226 height 5
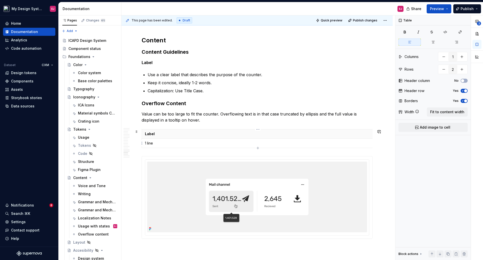
drag, startPoint x: 359, startPoint y: 140, endPoint x: 358, endPoint y: 137, distance: 2.9
click at [359, 139] on td "1 line" at bounding box center [258, 142] width 232 height 9
drag, startPoint x: 372, startPoint y: 133, endPoint x: 164, endPoint y: 133, distance: 207.7
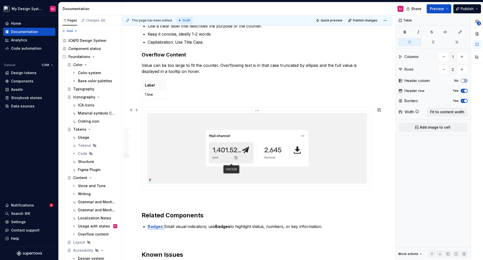
scroll to position [1510, 0]
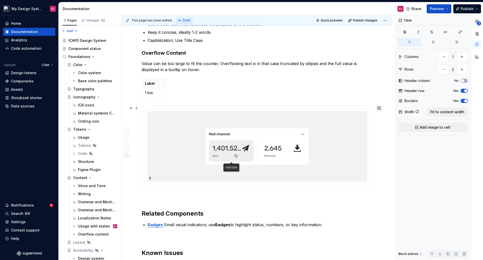
click at [380, 107] on button "button" at bounding box center [379, 107] width 7 height 7
click at [307, 122] on icon "Mention someone" at bounding box center [308, 124] width 5 height 5
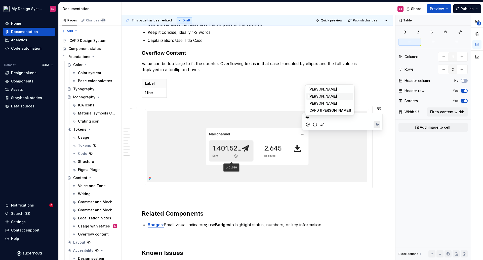
click at [316, 96] on span "[PERSON_NAME]" at bounding box center [323, 96] width 29 height 5
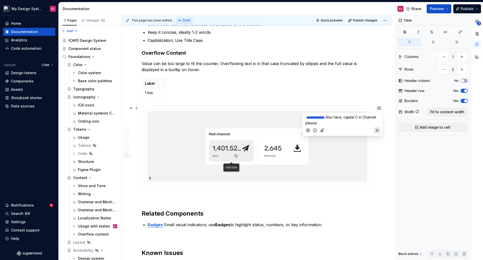
click at [316, 130] on icon "Add emoji" at bounding box center [315, 130] width 5 height 5
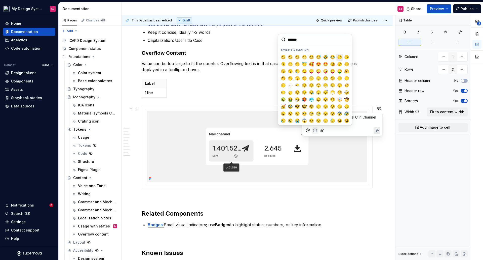
click at [338, 58] on span "🙂" at bounding box center [340, 57] width 4 height 5
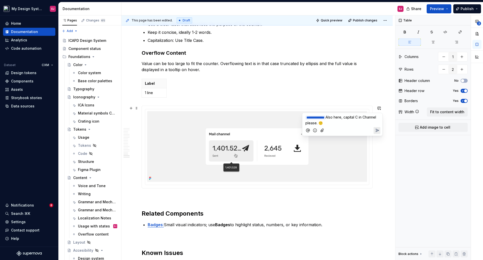
click at [377, 130] on icon "Send" at bounding box center [377, 130] width 5 height 5
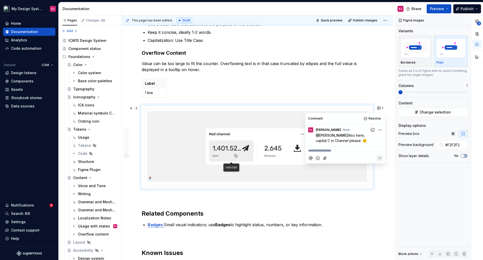
click at [369, 200] on p at bounding box center [257, 197] width 231 height 6
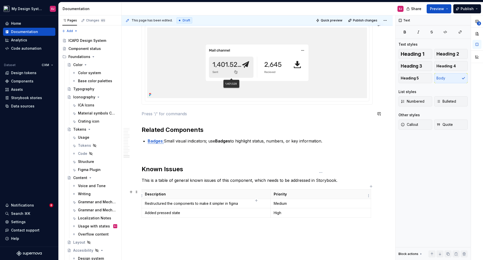
scroll to position [1611, 0]
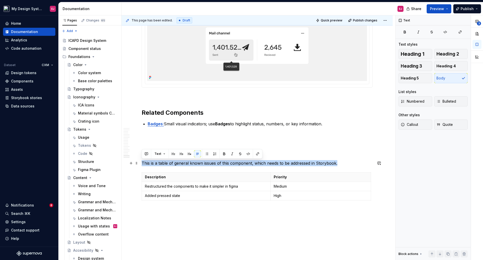
drag, startPoint x: 338, startPoint y: 163, endPoint x: 142, endPoint y: 162, distance: 195.6
click at [142, 162] on p "This is a table of general known issues of this component, which needs to be ad…" at bounding box center [257, 163] width 231 height 6
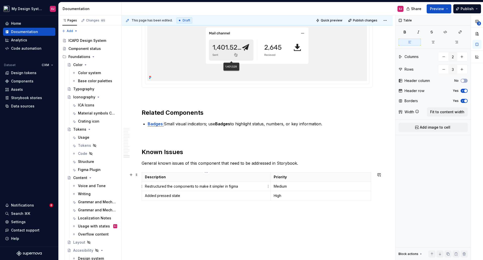
click at [166, 186] on p "Restructured the components to make it simpler in figma" at bounding box center [206, 185] width 123 height 5
drag, startPoint x: 228, startPoint y: 186, endPoint x: 239, endPoint y: 214, distance: 30.4
click at [228, 186] on p "Restructure the components to make it simpler in figma" at bounding box center [206, 185] width 123 height 5
click at [189, 196] on p "Added pressed state" at bounding box center [206, 195] width 123 height 5
click at [156, 196] on p "Added pressed state." at bounding box center [206, 195] width 123 height 5
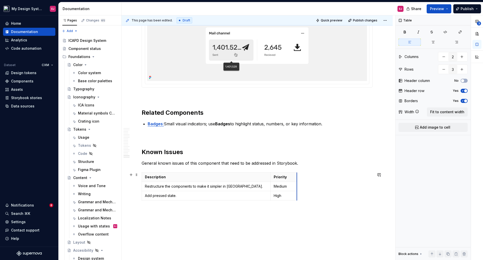
drag, startPoint x: 370, startPoint y: 175, endPoint x: 297, endPoint y: 173, distance: 74.0
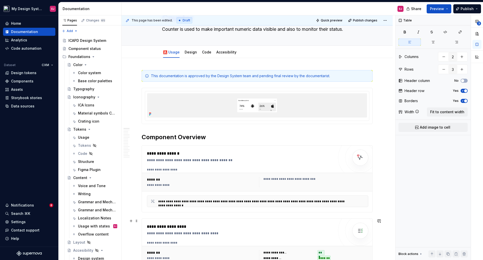
scroll to position [0, 0]
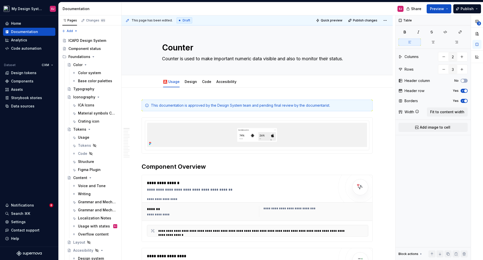
type textarea "*"
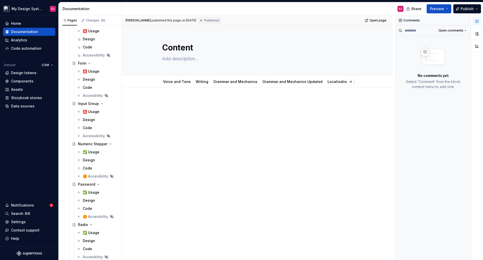
scroll to position [2418, 0]
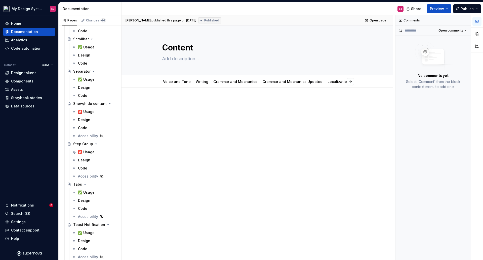
type textarea "*"
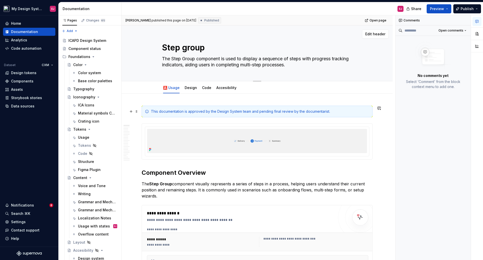
type textarea "*"
click at [187, 49] on textarea "Step group" at bounding box center [256, 48] width 190 height 12
type textarea "Step roup"
type textarea "*"
type textarea "Step Group"
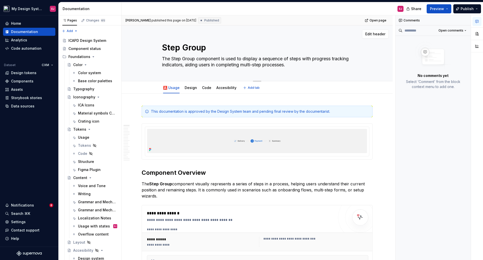
type textarea "*"
type textarea "Step Group"
click at [172, 59] on textarea "The Step Group component is used to display a sequence of steps with progress t…" at bounding box center [256, 62] width 190 height 14
type textarea "*"
type textarea "TheStep Group component is used to display a sequence of steps with progress tr…"
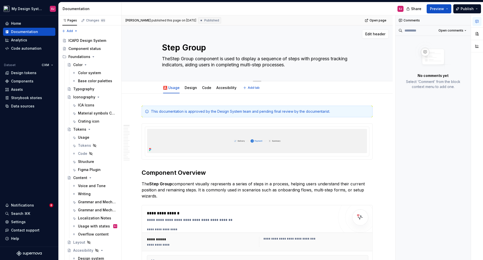
type textarea "*"
type textarea "TStep Group component is used to display a sequence of steps with progress trac…"
type textarea "*"
type textarea "Step Group component is used to display a sequence of steps with progress track…"
type textarea "*"
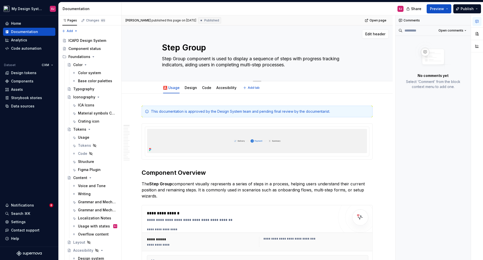
type textarea "Step roup component is used to display a sequence of steps with progress tracki…"
type textarea "*"
type textarea "Step group component is used to display a sequence of steps with progress track…"
type textarea "*"
type textarea "Step group omponent is used to display a sequence of steps with progress tracki…"
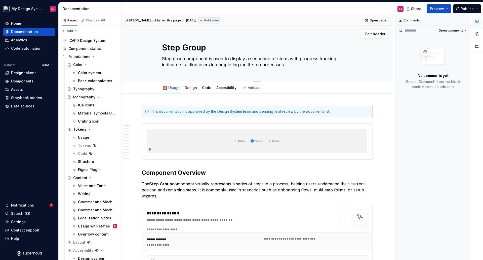
type textarea "*"
type textarea "Step group mponent is used to display a sequence of steps with progress trackin…"
type textarea "*"
type textarea "Step group ponent is used to display a sequence of steps with progress tracking…"
type textarea "*"
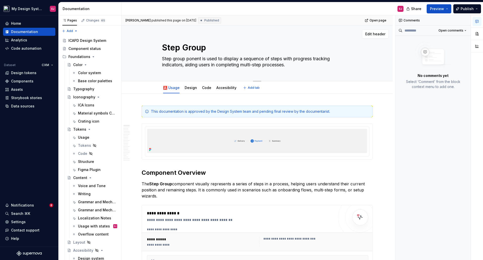
type textarea "Step group onent is used to display a sequence of steps with progress tracking …"
type textarea "*"
type textarea "Step group nent is used to display a sequence of steps with progress tracking i…"
type textarea "*"
type textarea "Step group ent is used to display a sequence of steps with progress tracking in…"
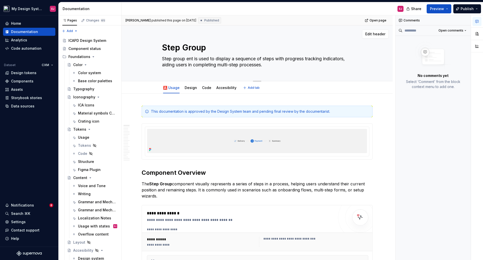
type textarea "*"
type textarea "Step group nt is used to display a sequence of steps with progress tracking ind…"
type textarea "*"
type textarea "Step group t is used to display a sequence of steps with progress tracking indi…"
type textarea "*"
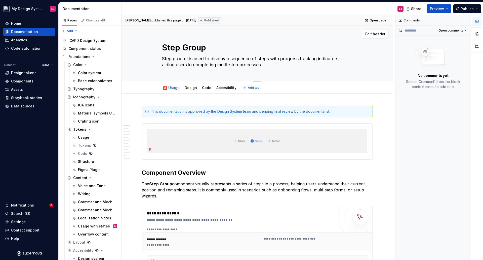
type textarea "Step group is used to display a sequence of steps with progress tracking indica…"
type textarea "*"
type textarea "Step group is used to display a sequence of steps with progress tracking indica…"
type textarea "*"
type textarea "Step group s used to display a sequence of steps with progress tracking indicat…"
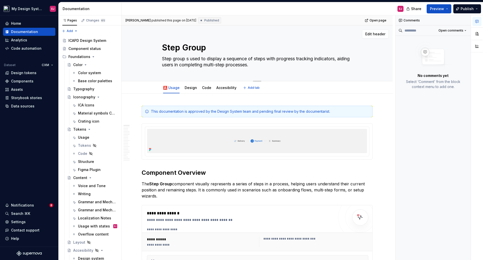
type textarea "*"
type textarea "Step group used to display a sequence of steps with progress tracking indicator…"
type textarea "*"
type textarea "Step group used to display a sequence of steps with progress tracking indicator…"
type textarea "*"
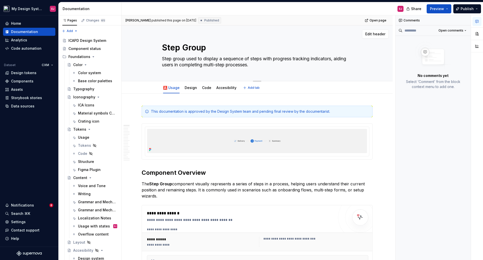
type textarea "Step group sed to display a sequence of steps with progress tracking indicators…"
type textarea "*"
type textarea "Step group ed to display a sequence of steps with progress tracking indicators,…"
type textarea "*"
type textarea "Step group d to display a sequence of steps with progress tracking indicators, …"
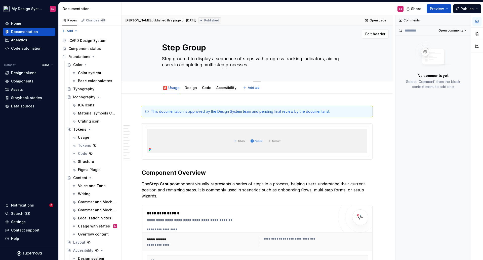
type textarea "*"
type textarea "Step group to display a sequence of steps with progress tracking indicators, ai…"
type textarea "*"
type textarea "Step group to display a sequence of steps with progress tracking indicators, ai…"
type textarea "*"
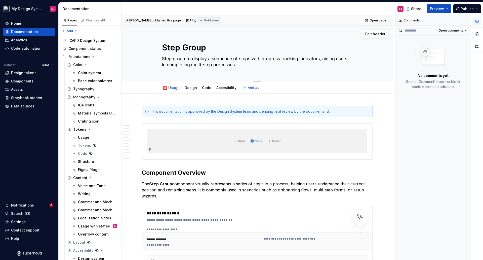
type textarea "Step group o display a sequence of steps with progress tracking indicators, aid…"
type textarea "*"
type textarea "Step group display a sequence of steps with progress tracking indicators, aidin…"
type textarea "*"
type textarea "Step group display a sequence of steps with progress tracking indicators, aidin…"
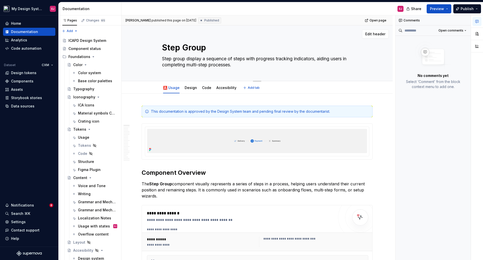
type textarea "*"
type textarea "Step group displays a sequence of steps with progress tracking indicators, aidi…"
type textarea "*"
type textarea "Step group displays a sequence of steps with progress tracking indicators, aidi…"
drag, startPoint x: 265, startPoint y: 184, endPoint x: 219, endPoint y: 199, distance: 47.3
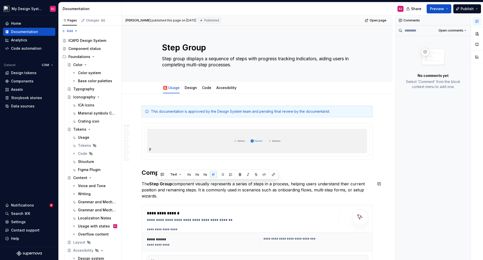
copy p "in a process, helping users understand their current position and remaining ste…"
click at [259, 60] on textarea "Step group displays a sequence of steps with progress tracking indicators, aidi…" at bounding box center [256, 62] width 190 height 14
drag, startPoint x: 251, startPoint y: 58, endPoint x: 253, endPoint y: 62, distance: 4.9
click at [253, 62] on textarea "Step group displays a sequence of steps with progress tracking indicators, aidi…" at bounding box center [256, 62] width 190 height 14
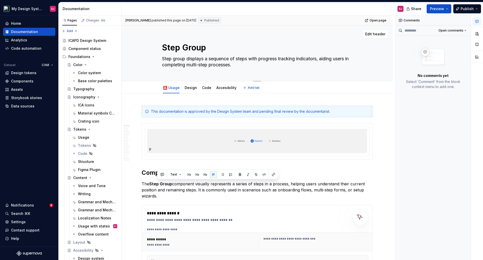
paste textarea "in a process, helping users understand their current position and remaining ste…"
type textarea "*"
type textarea "Step group displays a sequence of steps in a process, helping users understand …"
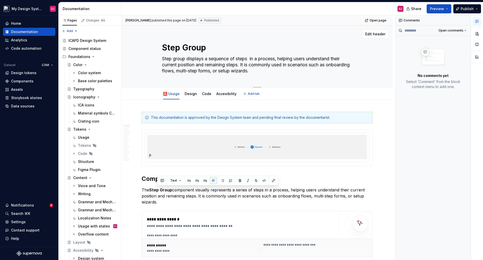
click at [251, 59] on textarea "Step group displays a sequence of steps in a process, helping users understand …" at bounding box center [256, 65] width 190 height 20
type textarea "*"
type textarea "Step group displays a sequence of steps in a process, helping users understand …"
drag, startPoint x: 243, startPoint y: 64, endPoint x: 280, endPoint y: 75, distance: 38.1
click at [280, 75] on textarea "Step group displays a sequence of steps in a process, helping users understand …" at bounding box center [256, 65] width 190 height 20
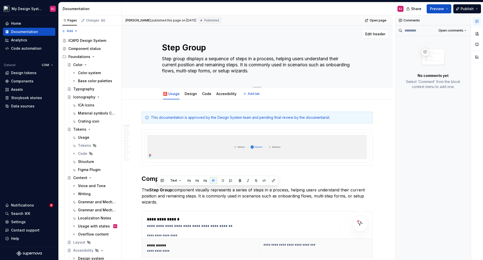
type textarea "*"
type textarea "Step group displays a sequence of steps in a process, helping users understand …"
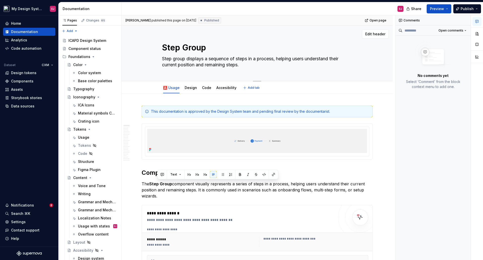
type textarea "*"
type textarea "Step group displays a sequence of steps in a process, helping users understand …"
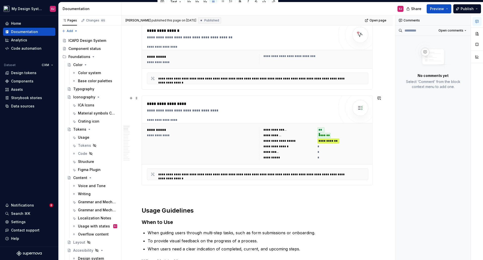
scroll to position [252, 0]
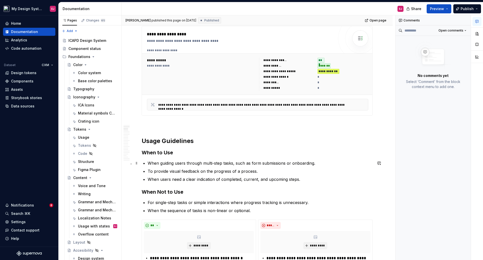
type textarea "*"
type textarea "Step group displays a sequence of steps in a process, helping users understand …"
click at [178, 154] on h3 "When to Use" at bounding box center [257, 152] width 231 height 7
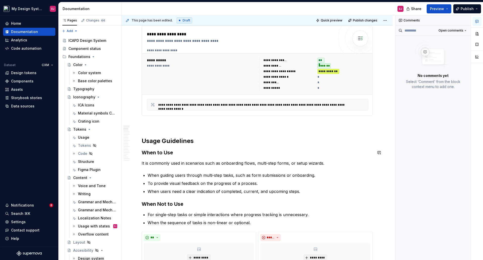
type textarea "*"
click at [290, 175] on p "When guiding users through multi-step tasks, such as form submissions or onboar…" at bounding box center [260, 175] width 225 height 6
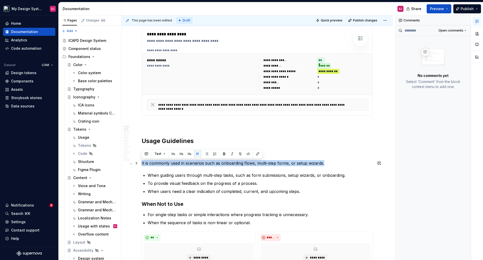
drag, startPoint x: 325, startPoint y: 161, endPoint x: 141, endPoint y: 161, distance: 184.2
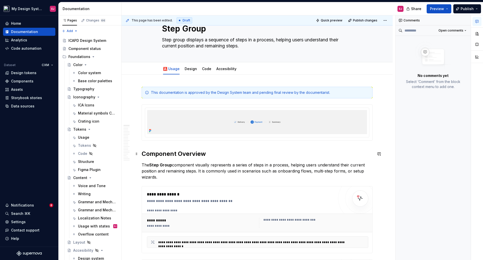
scroll to position [76, 0]
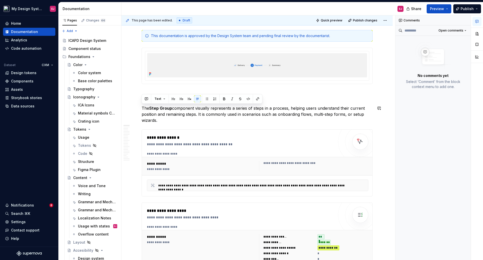
drag, startPoint x: 157, startPoint y: 121, endPoint x: 139, endPoint y: 105, distance: 24.2
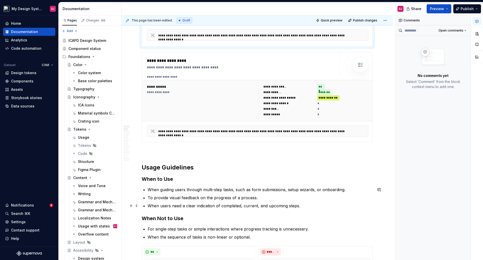
scroll to position [201, 0]
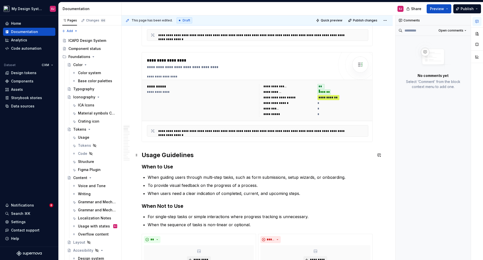
click at [162, 153] on h2 "Usage Guidelines" at bounding box center [257, 155] width 231 height 8
click at [169, 154] on h2 "Usage Guidelines" at bounding box center [257, 155] width 231 height 8
click at [480, 31] on button "button" at bounding box center [477, 33] width 9 height 9
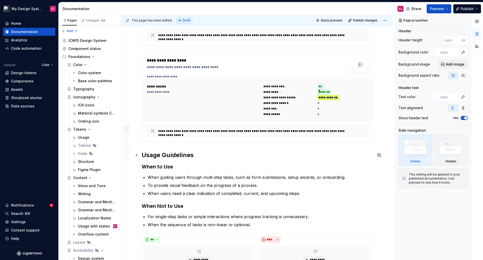
click at [183, 153] on h2 "Usage Guidelines" at bounding box center [257, 155] width 231 height 8
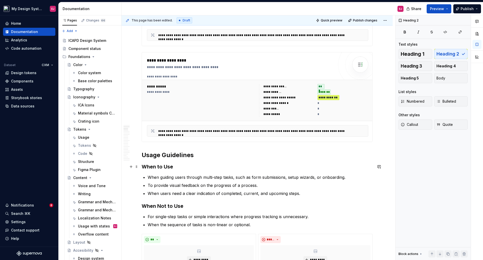
click at [166, 168] on h3 "When to Use" at bounding box center [257, 166] width 231 height 7
click at [220, 194] on p "When users need a clear indication of completed, current, and upcoming steps." at bounding box center [260, 193] width 225 height 6
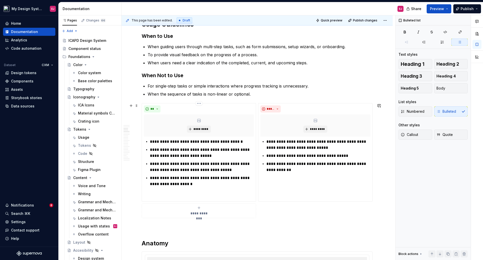
scroll to position [352, 0]
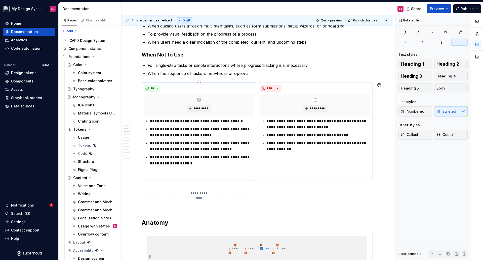
click at [196, 162] on p "**********" at bounding box center [202, 166] width 104 height 24
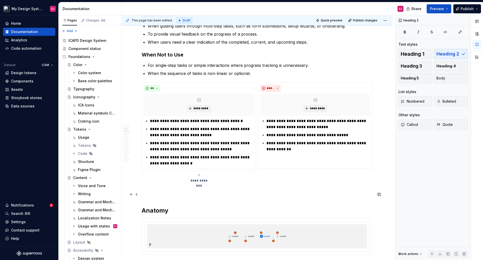
click at [152, 195] on p at bounding box center [257, 194] width 231 height 6
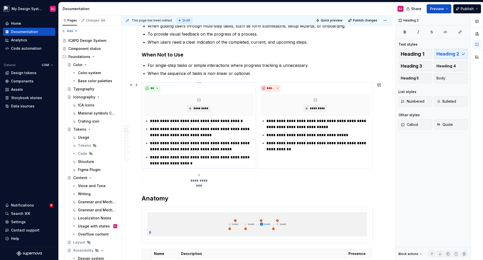
type textarea "*"
click at [319, 136] on p "**********" at bounding box center [319, 135] width 104 height 6
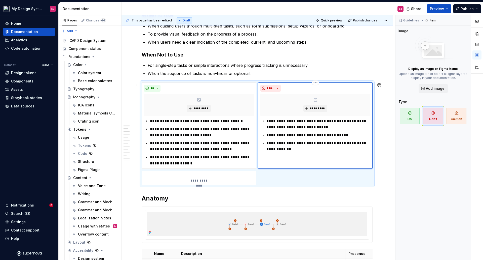
click at [296, 142] on p "**********" at bounding box center [319, 152] width 104 height 24
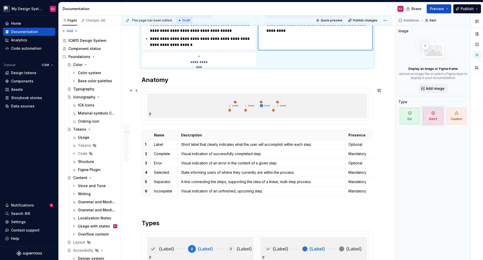
scroll to position [478, 0]
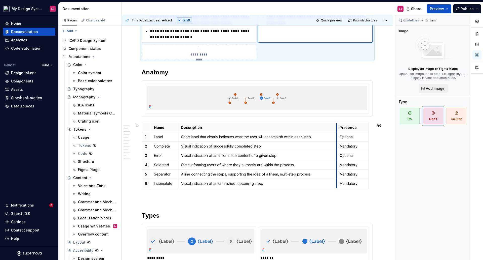
drag, startPoint x: 345, startPoint y: 126, endPoint x: 337, endPoint y: 126, distance: 8.8
click at [337, 126] on th "Presence" at bounding box center [353, 127] width 32 height 9
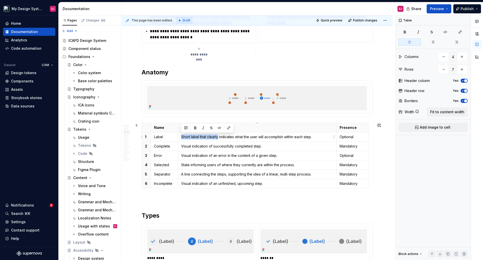
drag, startPoint x: 219, startPoint y: 137, endPoint x: 180, endPoint y: 139, distance: 38.8
click at [180, 139] on td "Short label that clearly indicates what the user will accomplish within each st…" at bounding box center [257, 136] width 159 height 9
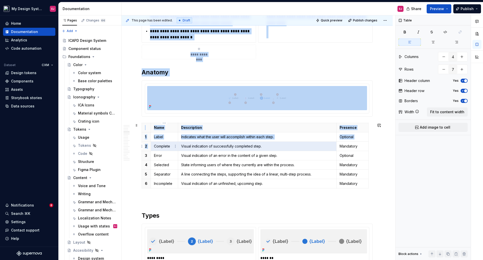
drag, startPoint x: 191, startPoint y: 145, endPoint x: 178, endPoint y: 145, distance: 12.8
click at [177, 145] on tr "2 Complete Visual indication of successfully completed step. Mandatory" at bounding box center [255, 145] width 227 height 9
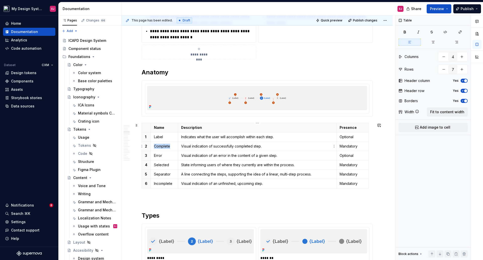
click at [185, 145] on p "Visual indication of successfully completed step." at bounding box center [257, 145] width 153 height 5
click at [190, 145] on p "Indicates a successfully completed step." at bounding box center [257, 145] width 153 height 5
copy p "Indicates"
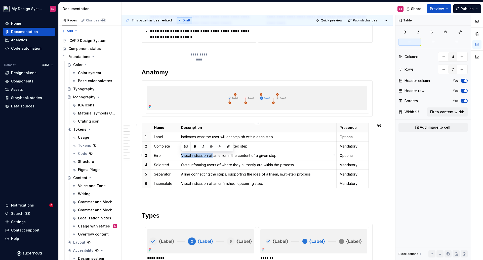
drag, startPoint x: 214, startPoint y: 154, endPoint x: 180, endPoint y: 153, distance: 34.0
click at [180, 153] on td "Visual indication of an error in the content of a given step." at bounding box center [257, 155] width 159 height 9
click at [242, 156] on p "Indicates an error in the content of a given step." at bounding box center [257, 155] width 153 height 5
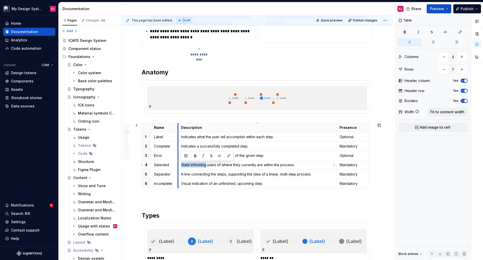
drag, startPoint x: 185, startPoint y: 163, endPoint x: 178, endPoint y: 163, distance: 7.1
click at [178, 163] on td "State informing users of where they currently are within the process." at bounding box center [257, 164] width 159 height 9
click at [208, 135] on p "Indicates what the user will accomplish within each step." at bounding box center [257, 136] width 153 height 5
click at [188, 173] on p "A line connecting the steps, supporting the idea of a linear, multi-step proces…" at bounding box center [257, 173] width 153 height 5
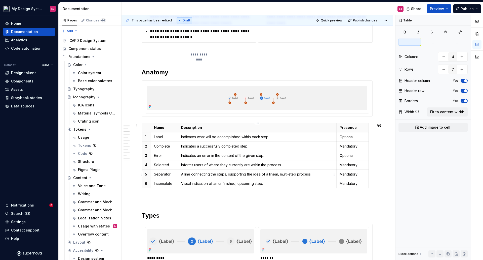
click at [192, 174] on p "A line connecting the steps, supporting the idea of a linear, multi-step proces…" at bounding box center [257, 173] width 153 height 5
click at [192, 183] on p "Visual indication of an unfinished, upcoming step." at bounding box center [257, 183] width 153 height 5
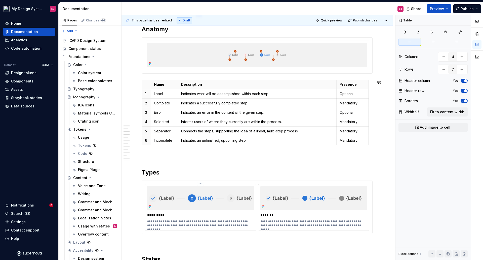
scroll to position [554, 0]
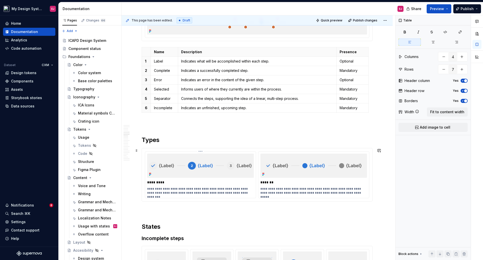
click at [180, 189] on p "**********" at bounding box center [200, 191] width 107 height 8
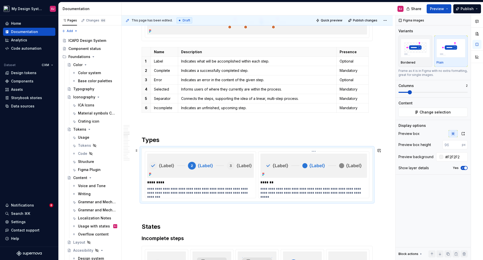
click at [284, 188] on p "**********" at bounding box center [314, 191] width 107 height 8
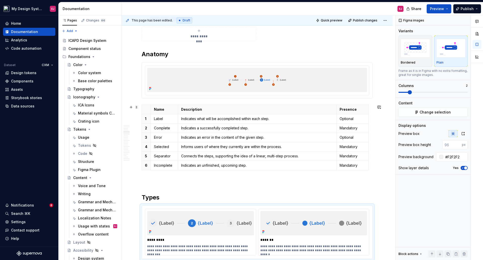
scroll to position [478, 0]
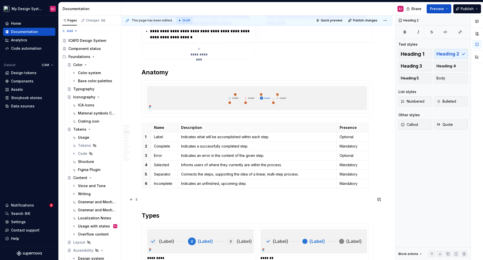
click at [142, 199] on p at bounding box center [257, 199] width 231 height 6
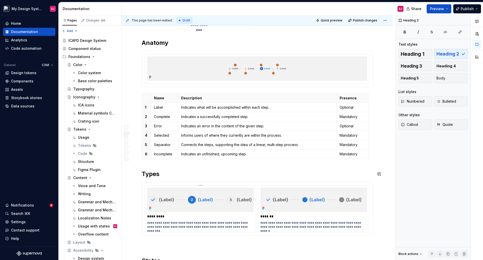
scroll to position [554, 0]
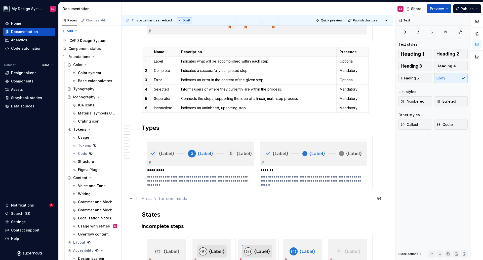
click at [147, 198] on p at bounding box center [257, 198] width 231 height 6
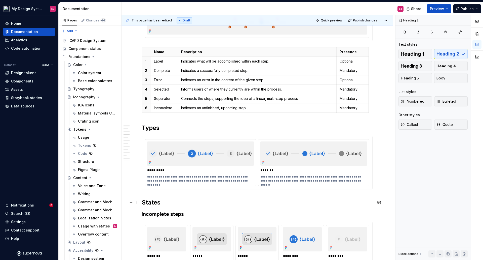
click at [154, 202] on h2 "States" at bounding box center [257, 202] width 231 height 8
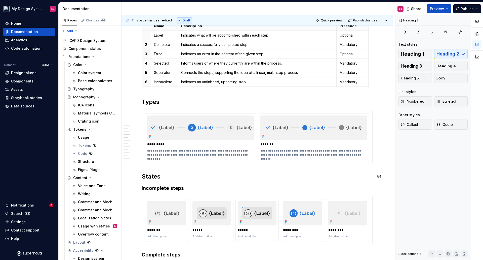
scroll to position [604, 0]
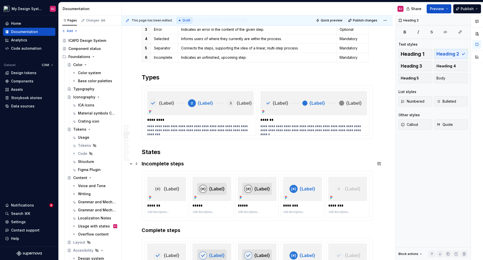
click at [172, 163] on h3 "Incomplete steps" at bounding box center [257, 163] width 231 height 7
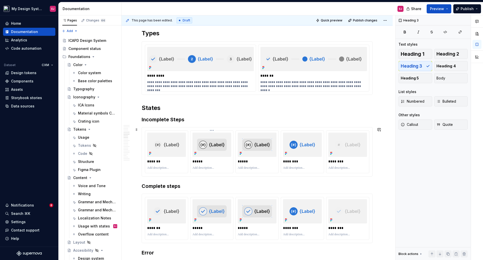
scroll to position [654, 0]
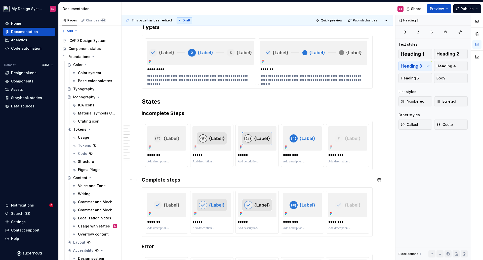
click at [168, 179] on h3 "Complete steps" at bounding box center [257, 179] width 231 height 7
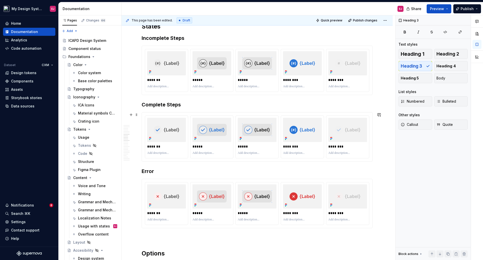
scroll to position [730, 0]
click at [147, 172] on h3 "Error" at bounding box center [257, 170] width 231 height 7
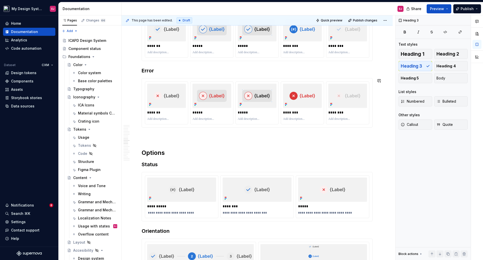
scroll to position [831, 0]
click at [152, 162] on h3 "Status" at bounding box center [257, 163] width 231 height 7
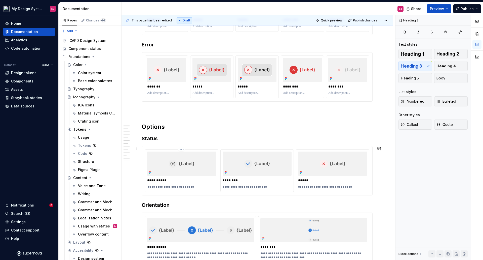
scroll to position [906, 0]
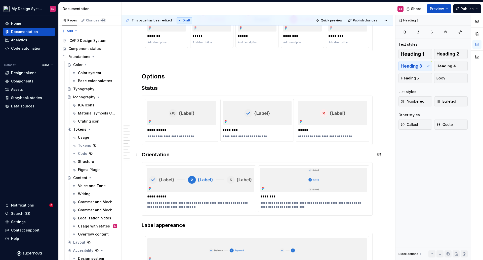
click at [161, 154] on h3 "Orientation" at bounding box center [257, 154] width 231 height 7
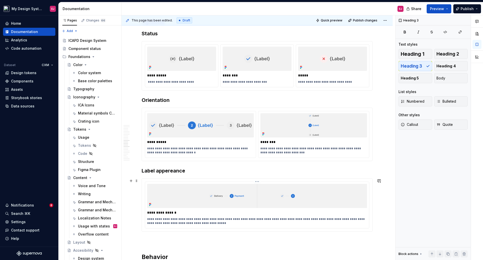
scroll to position [982, 0]
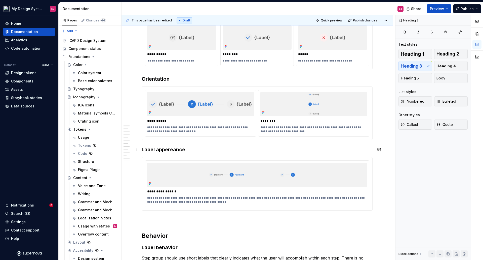
click at [159, 149] on h3 "Label appereance" at bounding box center [257, 149] width 231 height 7
click at [194, 150] on h3 "Label Appearance" at bounding box center [257, 149] width 231 height 7
click at [164, 190] on p "**********" at bounding box center [257, 191] width 220 height 5
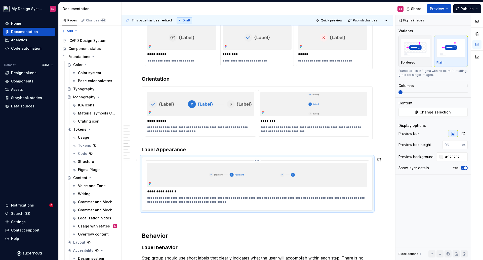
click at [165, 191] on p "**********" at bounding box center [257, 191] width 220 height 5
drag, startPoint x: 179, startPoint y: 193, endPoint x: 145, endPoint y: 197, distance: 33.7
click at [145, 193] on div "**********" at bounding box center [257, 183] width 224 height 46
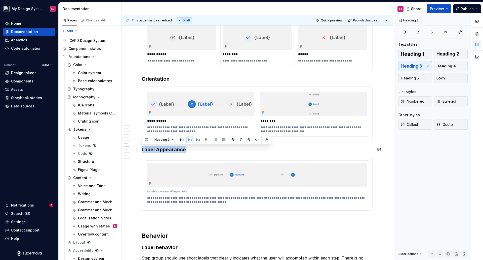
drag, startPoint x: 161, startPoint y: 148, endPoint x: 142, endPoint y: 148, distance: 19.6
click at [142, 148] on h3 "Label Appearance" at bounding box center [257, 149] width 231 height 7
copy h3 "Label Appearance"
click at [169, 191] on p at bounding box center [257, 191] width 220 height 5
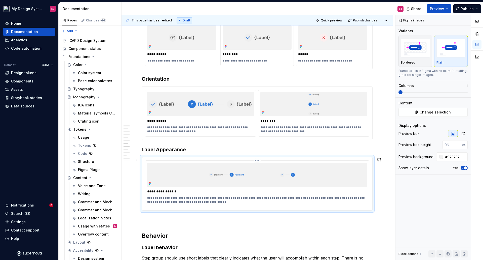
click at [264, 201] on p "**********" at bounding box center [257, 200] width 220 height 8
click at [294, 201] on p "**********" at bounding box center [257, 200] width 220 height 8
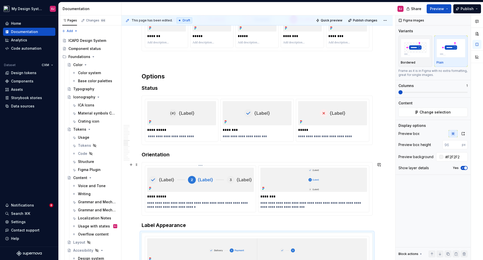
scroll to position [956, 0]
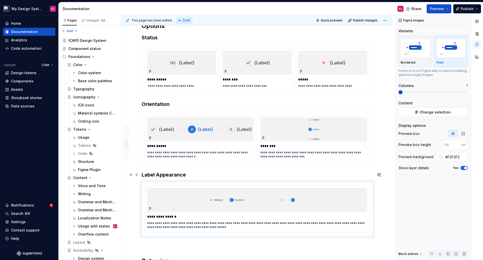
click at [171, 173] on h3 "Label Appearance" at bounding box center [257, 174] width 231 height 7
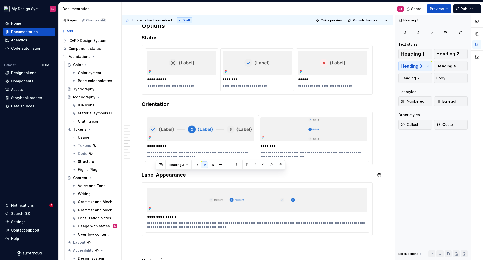
click at [171, 173] on h3 "Label Appearance" at bounding box center [257, 174] width 231 height 7
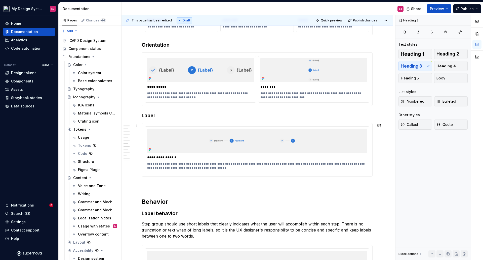
scroll to position [1032, 0]
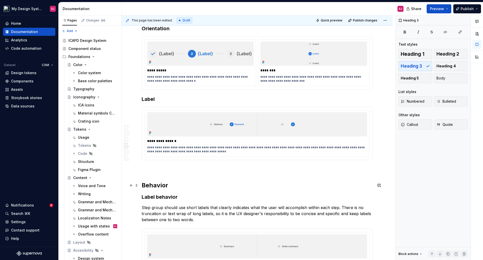
click at [161, 184] on h2 "Behavior" at bounding box center [257, 185] width 231 height 8
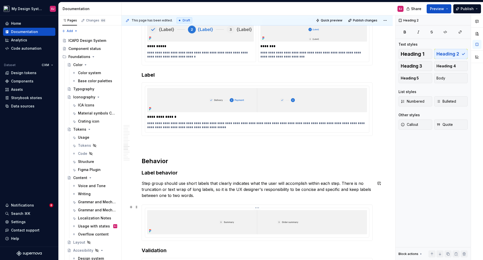
scroll to position [1082, 0]
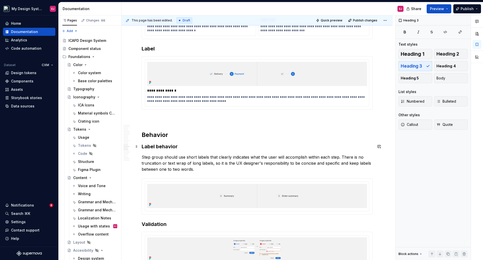
click at [159, 148] on h3 "Label behavior" at bounding box center [257, 146] width 231 height 7
drag, startPoint x: 248, startPoint y: 157, endPoint x: 249, endPoint y: 162, distance: 4.9
click at [248, 157] on p "Step group should use short labels that clearly indicates what the user will ac…" at bounding box center [257, 163] width 231 height 18
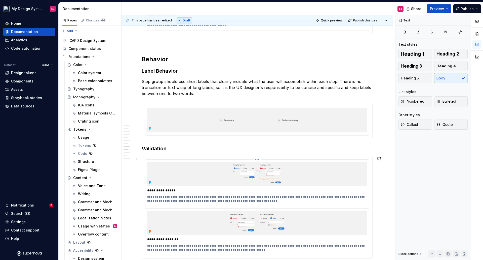
scroll to position [1133, 0]
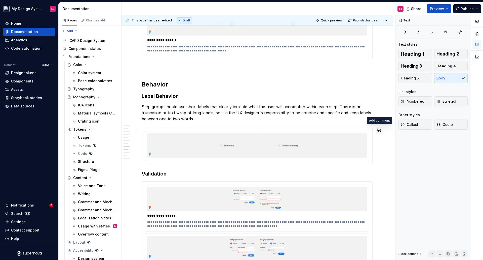
click at [380, 129] on button "button" at bounding box center [379, 130] width 7 height 7
click at [307, 146] on icon "Mention someone" at bounding box center [308, 147] width 2 height 2
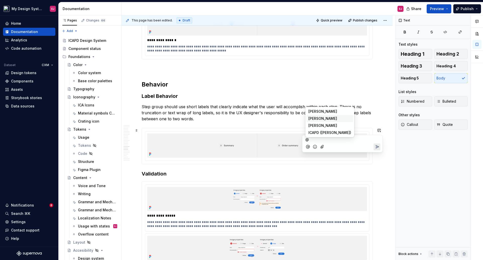
click at [319, 118] on span "[PERSON_NAME]" at bounding box center [323, 118] width 29 height 5
type textarea "*"
click at [315, 145] on icon "Add emoji" at bounding box center [315, 146] width 5 height 5
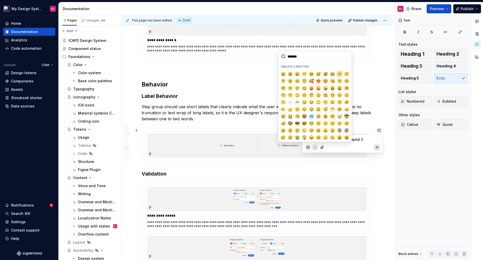
click at [338, 73] on span "🙂" at bounding box center [340, 73] width 4 height 5
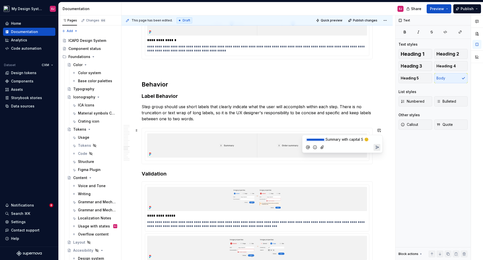
click at [376, 144] on button "Send" at bounding box center [377, 147] width 7 height 7
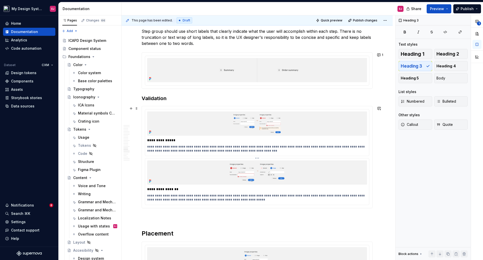
scroll to position [1208, 0]
click at [268, 118] on img at bounding box center [257, 123] width 220 height 24
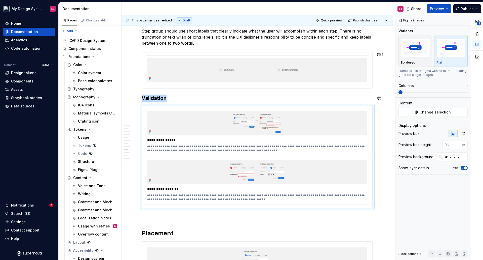
type textarea "*"
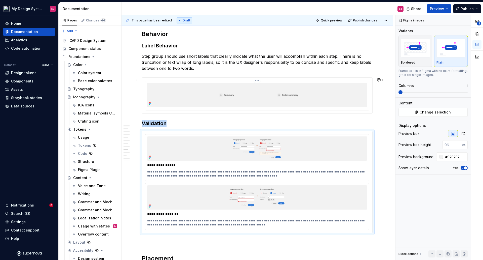
scroll to position [1233, 0]
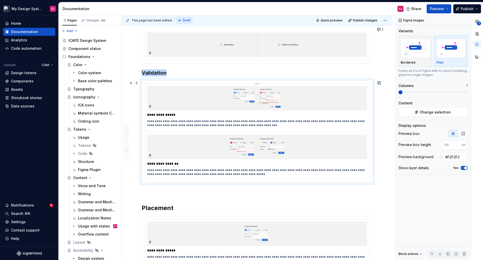
click at [204, 126] on p "**********" at bounding box center [257, 123] width 220 height 8
click at [203, 125] on p "**********" at bounding box center [257, 123] width 220 height 8
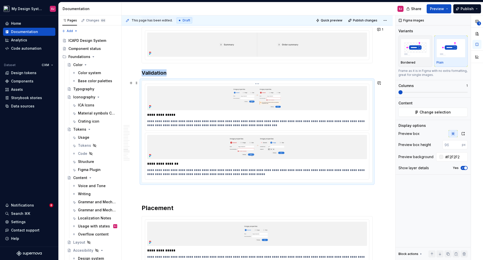
click at [252, 125] on p "**********" at bounding box center [257, 123] width 220 height 8
click at [205, 174] on p "**********" at bounding box center [257, 172] width 220 height 8
click at [211, 173] on p "**********" at bounding box center [257, 172] width 220 height 8
drag, startPoint x: 379, startPoint y: 84, endPoint x: 349, endPoint y: 68, distance: 33.5
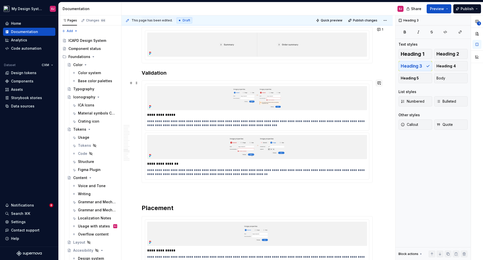
click at [379, 82] on button "button" at bounding box center [379, 82] width 7 height 7
click at [305, 99] on button "Mention someone" at bounding box center [308, 99] width 7 height 7
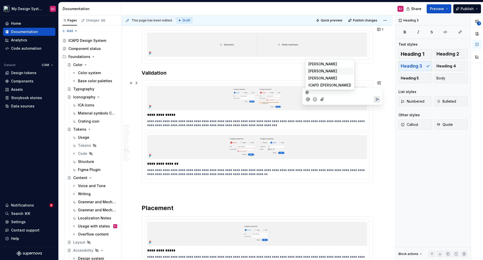
click at [323, 69] on span "[PERSON_NAME]" at bounding box center [323, 70] width 29 height 5
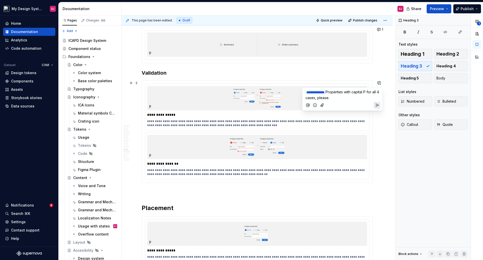
click at [314, 105] on icon "Add emoji" at bounding box center [315, 104] width 5 height 5
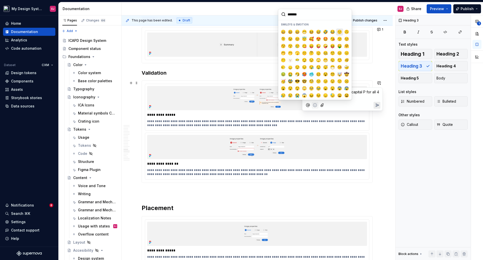
click at [339, 33] on span "🙂" at bounding box center [340, 31] width 4 height 5
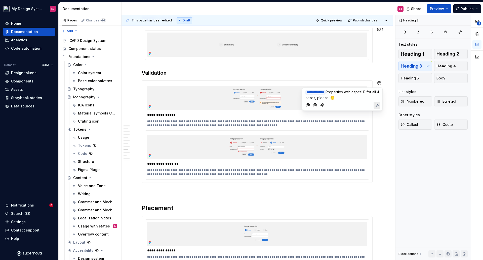
click at [379, 104] on icon "Send" at bounding box center [377, 104] width 5 height 5
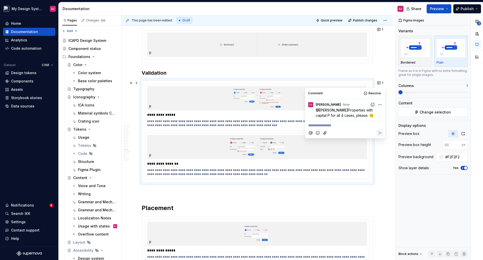
click at [381, 102] on html "My Design System EJ Home Documentation Analytics Code automation Dataset CXM De…" at bounding box center [241, 130] width 483 height 260
click at [373, 112] on span "Edit comment" at bounding box center [364, 113] width 24 height 5
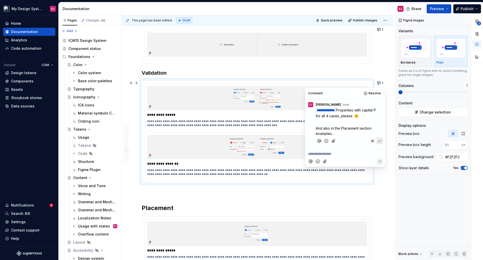
click at [327, 139] on icon "Add emoji" at bounding box center [326, 140] width 5 height 5
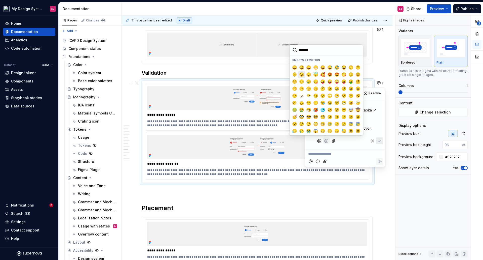
click at [301, 74] on span "😉" at bounding box center [302, 74] width 4 height 5
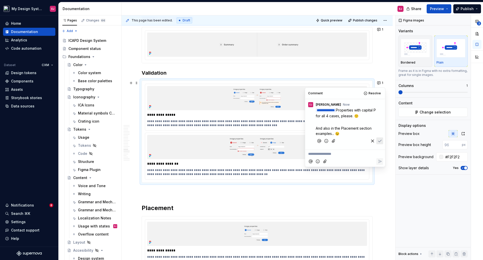
click at [381, 141] on icon "Save" at bounding box center [380, 140] width 5 height 5
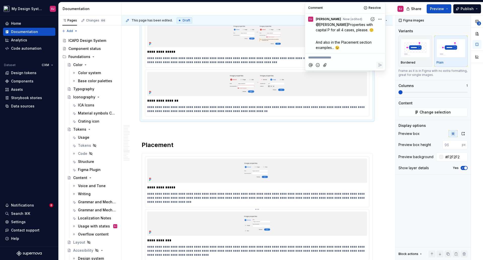
scroll to position [1334, 0]
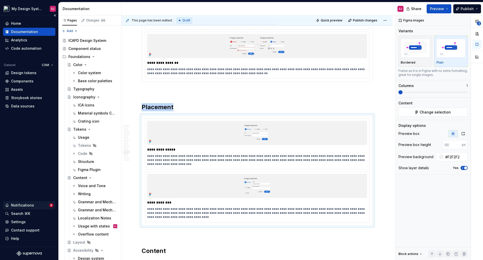
type textarea "*"
click at [342, 160] on p "**********" at bounding box center [257, 160] width 220 height 12
click at [351, 212] on p "**********" at bounding box center [257, 213] width 220 height 12
drag, startPoint x: 147, startPoint y: 207, endPoint x: 232, endPoint y: 208, distance: 84.3
click at [232, 208] on p "**********" at bounding box center [257, 213] width 220 height 12
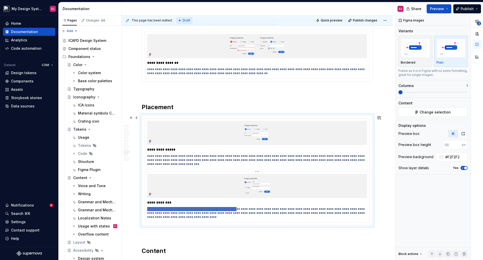
type textarea "*"
click at [379, 117] on button "button" at bounding box center [379, 117] width 7 height 7
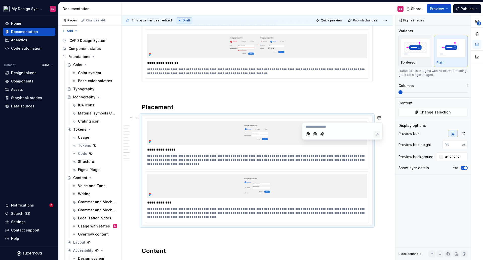
click at [306, 134] on icon "Mention someone" at bounding box center [308, 134] width 4 height 4
click at [314, 104] on span "[PERSON_NAME]" at bounding box center [323, 105] width 29 height 5
click at [316, 156] on icon "Add emoji" at bounding box center [315, 157] width 5 height 5
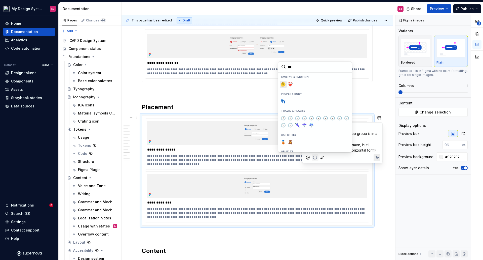
click at [283, 85] on span "🤔" at bounding box center [283, 84] width 4 height 5
type input "***"
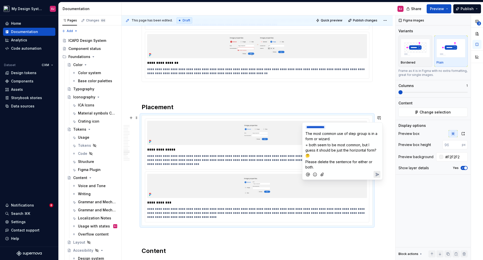
click at [315, 173] on icon "Add emoji" at bounding box center [315, 174] width 5 height 5
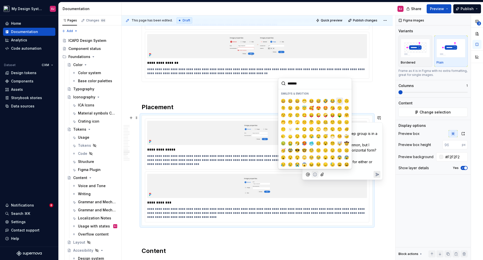
click at [338, 99] on span "🙂" at bounding box center [340, 100] width 4 height 5
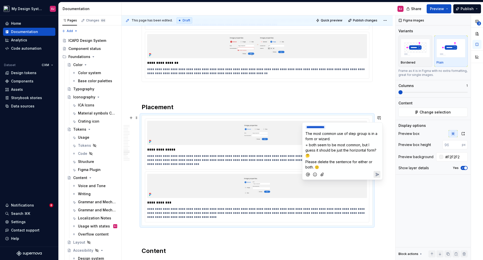
click at [379, 173] on icon "Send" at bounding box center [377, 174] width 3 height 3
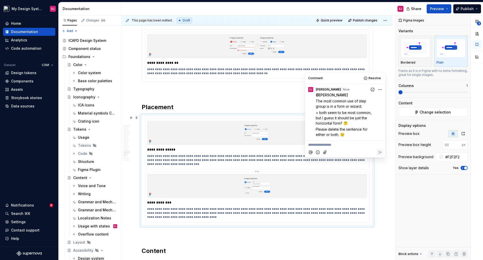
scroll to position [1460, 0]
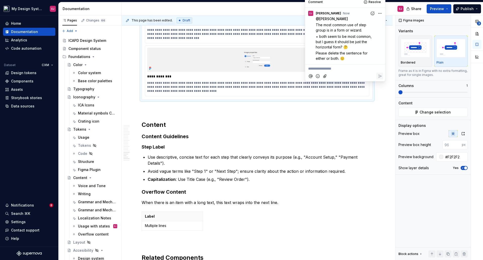
click at [146, 147] on strong "Step Label" at bounding box center [153, 146] width 23 height 5
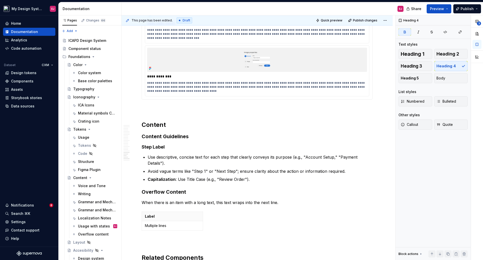
click at [146, 147] on strong "Step Label" at bounding box center [153, 146] width 23 height 5
click at [147, 147] on strong "Step Label" at bounding box center [153, 146] width 23 height 5
click at [159, 178] on strong "Capitalization" at bounding box center [162, 178] width 28 height 5
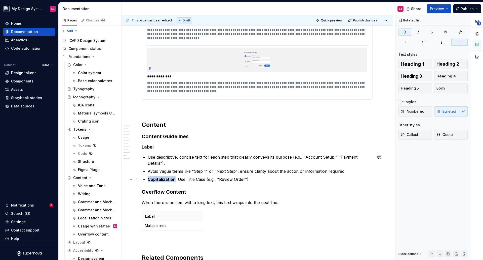
click at [159, 178] on strong "Capitalization" at bounding box center [162, 178] width 28 height 5
click at [241, 169] on button "button" at bounding box center [240, 169] width 7 height 7
click at [220, 189] on h3 "Overflow Content" at bounding box center [257, 191] width 231 height 7
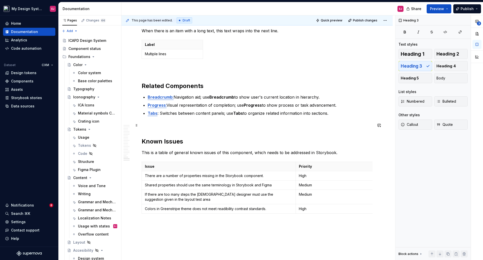
scroll to position [1636, 0]
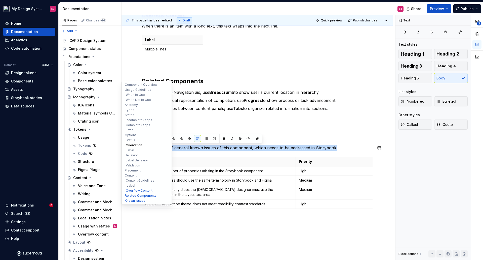
drag, startPoint x: 310, startPoint y: 146, endPoint x: 133, endPoint y: 144, distance: 176.7
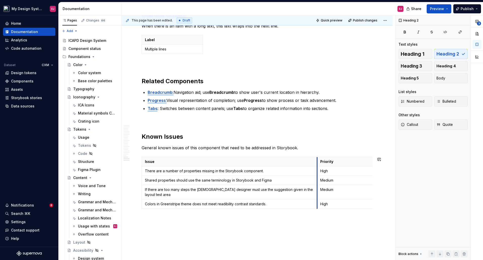
drag, startPoint x: 295, startPoint y: 161, endPoint x: 317, endPoint y: 156, distance: 22.2
drag, startPoint x: 372, startPoint y: 167, endPoint x: 242, endPoint y: 157, distance: 130.5
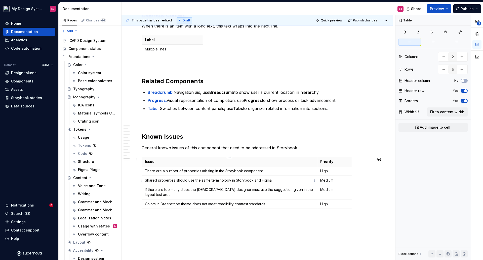
click at [277, 177] on td "Shared properties should use the same terminology in Storybook and Figma" at bounding box center [229, 179] width 175 height 9
click at [200, 188] on p "If there are too many steps the ux designer must use the suggestion given in th…" at bounding box center [229, 192] width 169 height 10
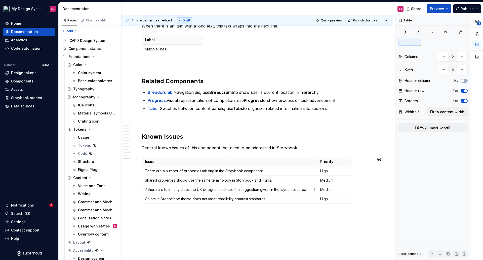
click at [307, 189] on p "If there are too many steps the UX designer must use the suggestion given in th…" at bounding box center [229, 189] width 169 height 5
click at [202, 198] on p "Colors in Greenstripe theme does not meet readibility contrast standards." at bounding box center [229, 198] width 169 height 5
click at [221, 199] on p "Colors in Greenstripe theme do not meet readibility contrast standards." at bounding box center [229, 198] width 169 height 5
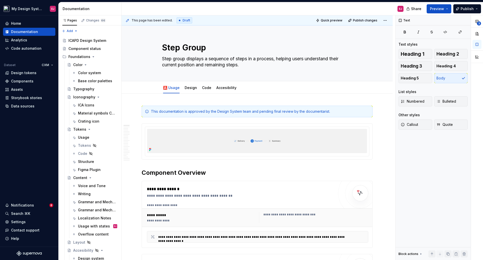
type textarea "*"
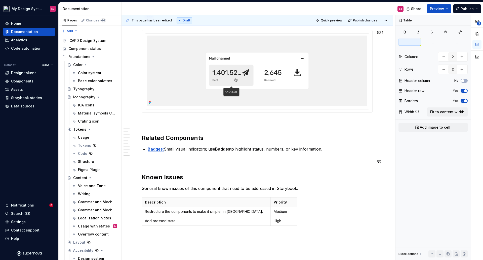
scroll to position [1649, 0]
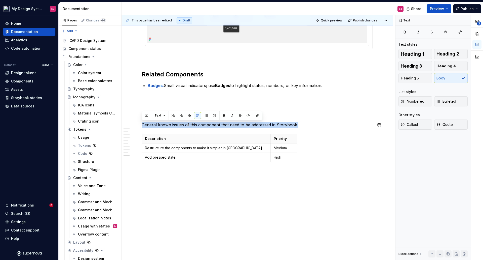
drag, startPoint x: 297, startPoint y: 124, endPoint x: 141, endPoint y: 121, distance: 155.6
copy p "General known issues of this component that need to be addressed in Storybook."
type textarea "*"
